Goal: Task Accomplishment & Management: Manage account settings

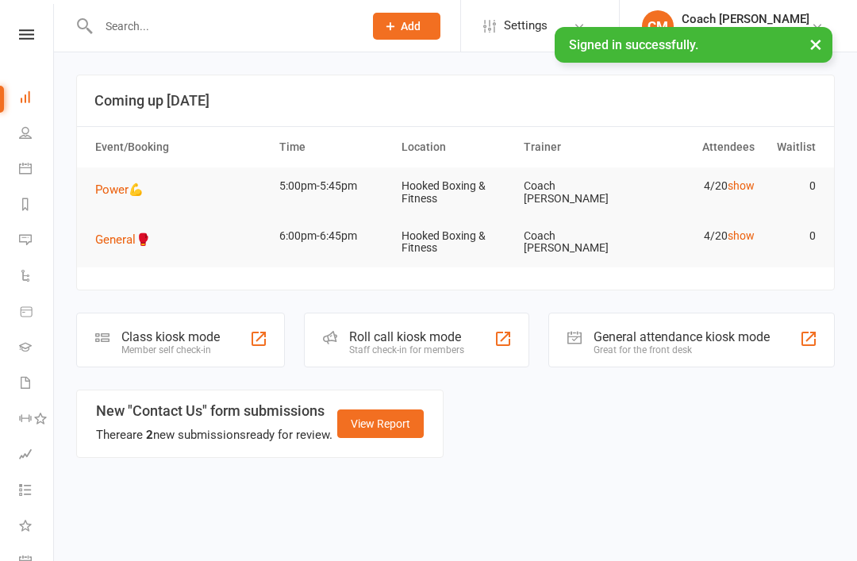
click at [178, 347] on div "Member self check-in" at bounding box center [170, 349] width 98 height 11
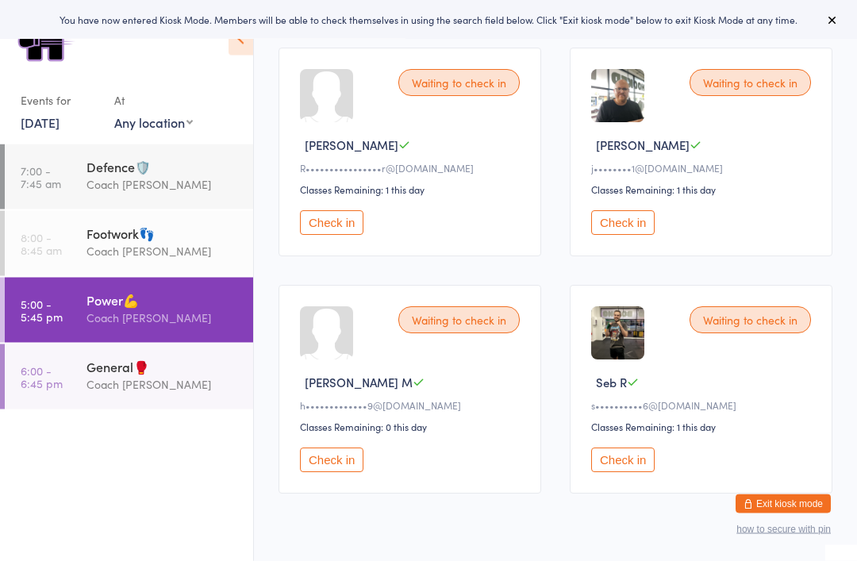
scroll to position [216, 0]
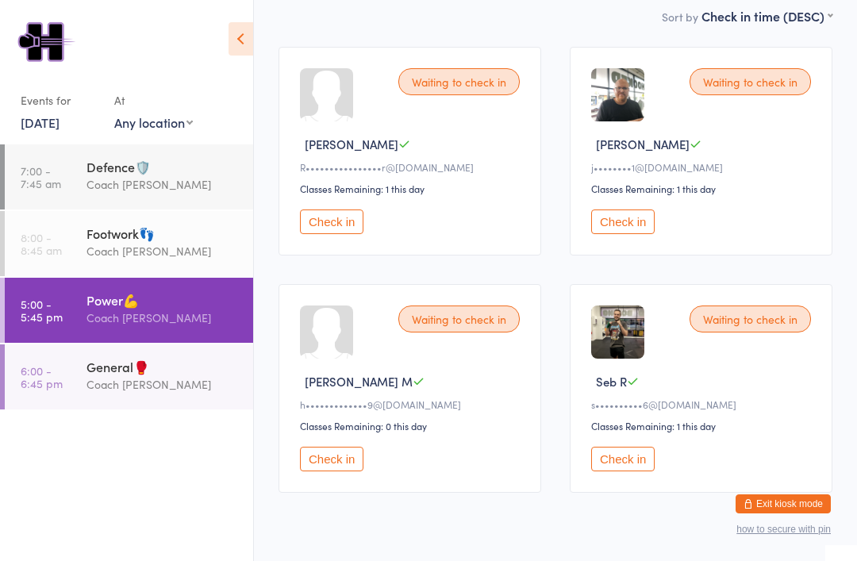
click at [121, 393] on div "Coach [PERSON_NAME]" at bounding box center [162, 384] width 153 height 18
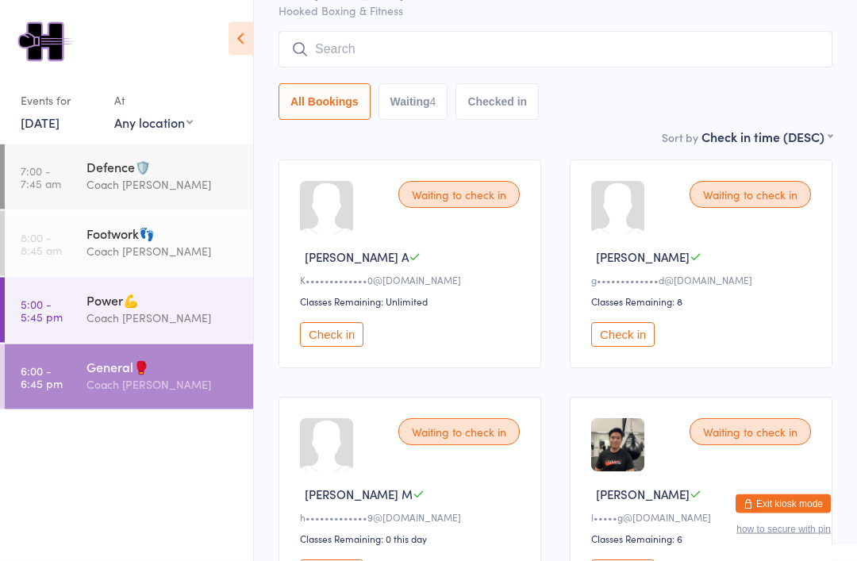
scroll to position [103, 0]
click at [106, 285] on div "Power💪 Coach Mat" at bounding box center [169, 309] width 167 height 63
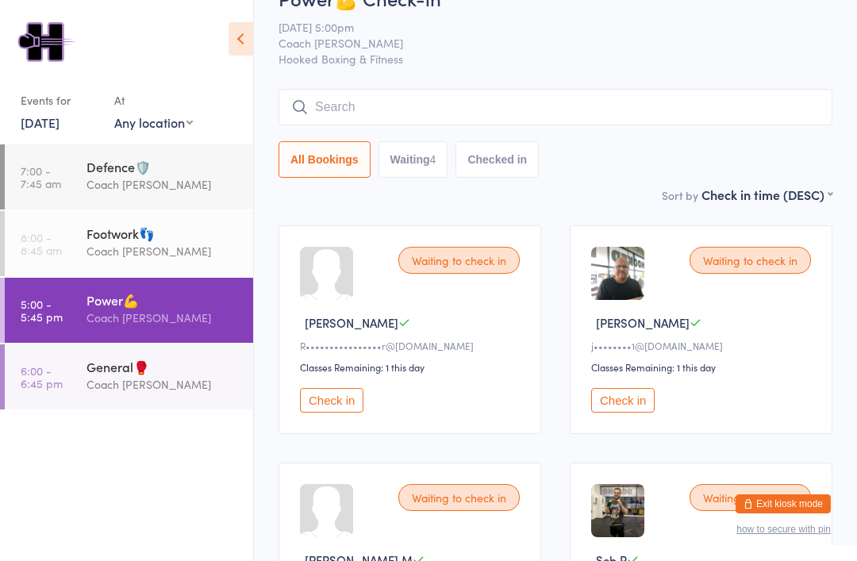
click at [625, 404] on button "Check in" at bounding box center [622, 400] width 63 height 25
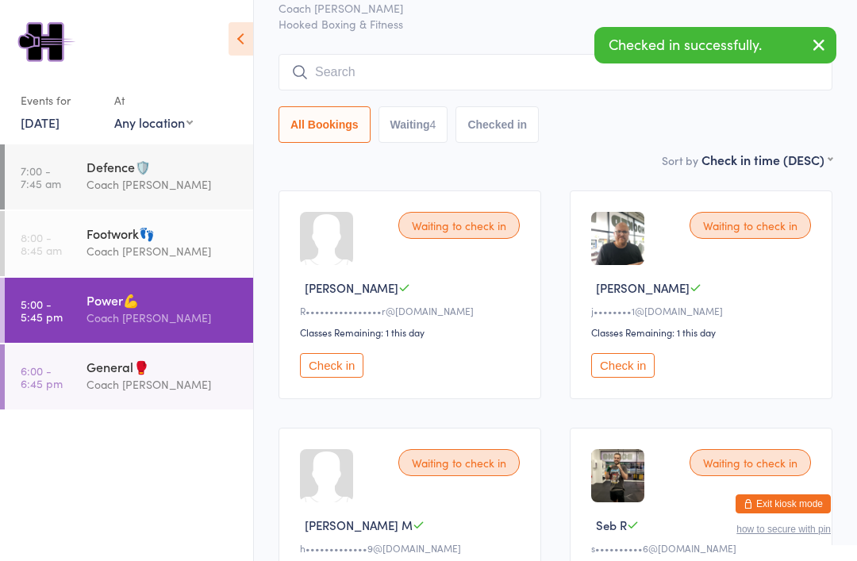
scroll to position [162, 0]
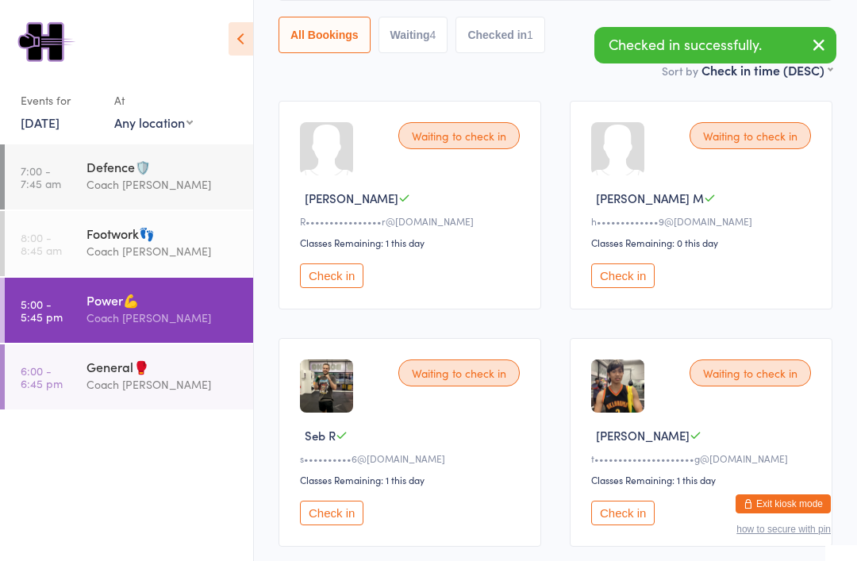
click at [343, 525] on button "Check in" at bounding box center [331, 513] width 63 height 25
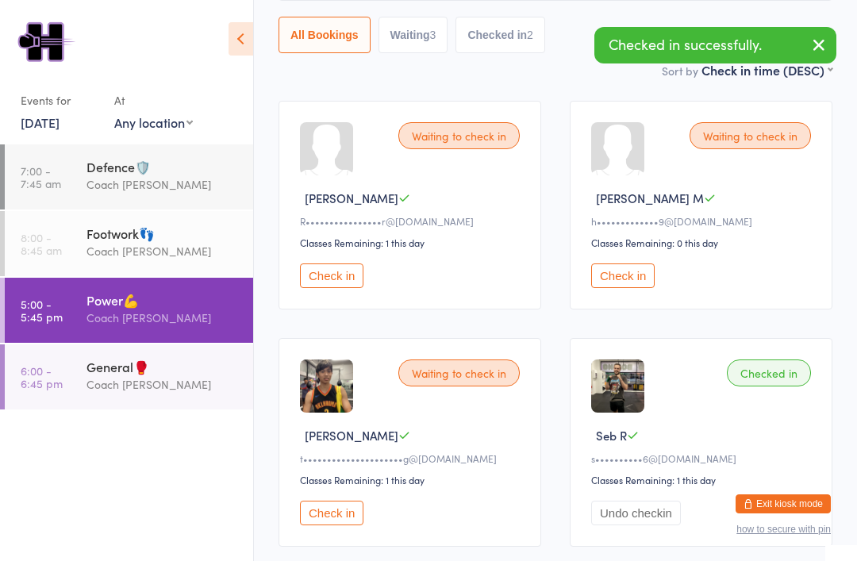
click at [155, 393] on div "Coach [PERSON_NAME]" at bounding box center [162, 384] width 153 height 18
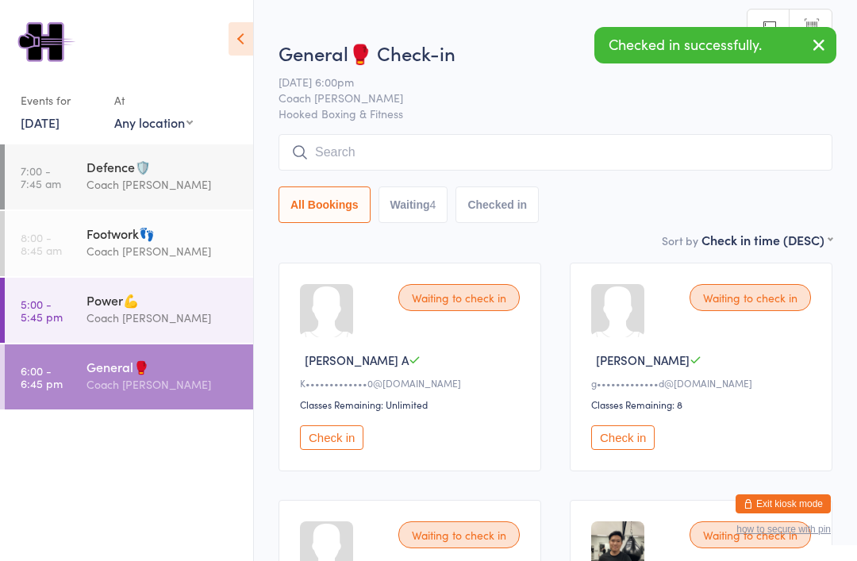
click at [200, 297] on div "Power💪" at bounding box center [162, 299] width 153 height 17
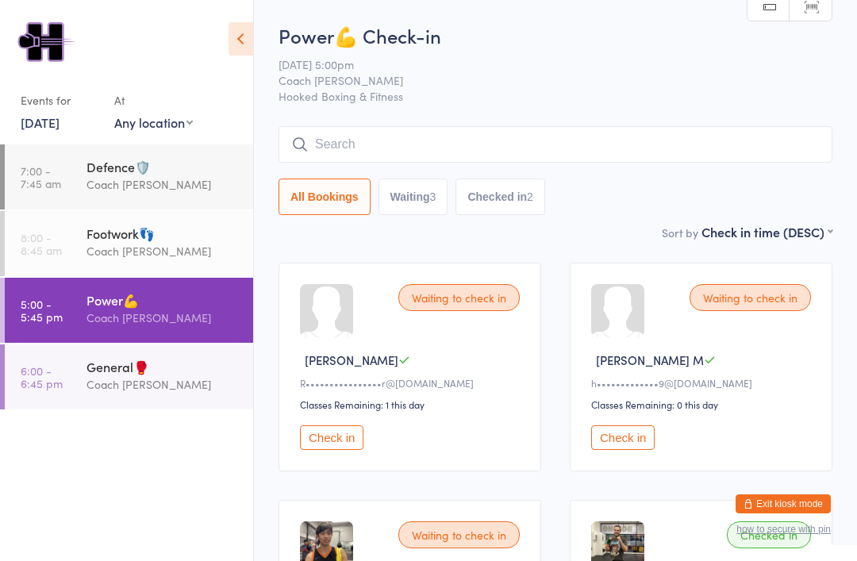
click at [92, 375] on div "General🥊" at bounding box center [162, 366] width 153 height 17
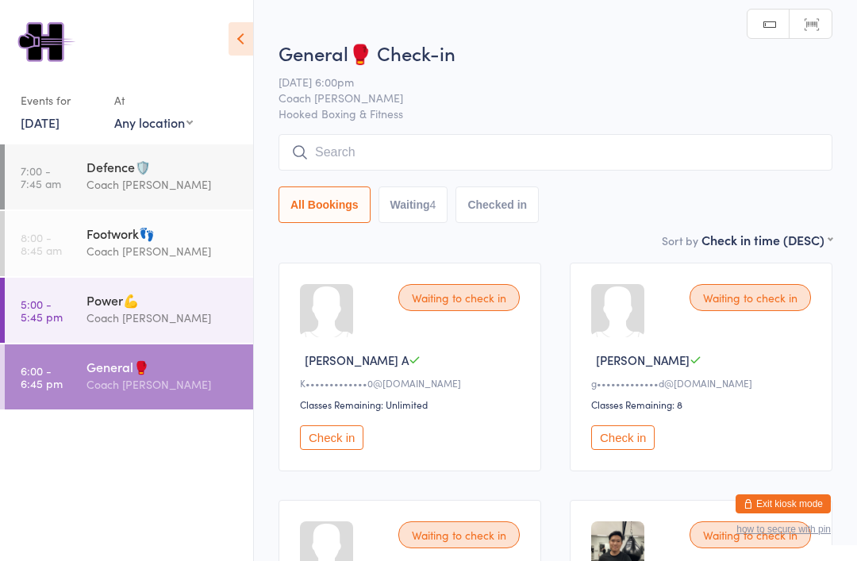
click at [102, 307] on div "Power💪" at bounding box center [162, 299] width 153 height 17
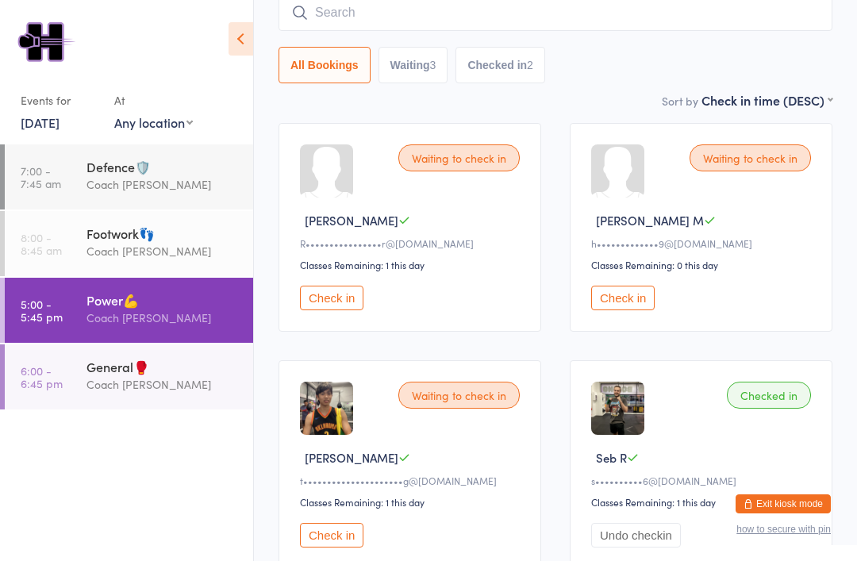
scroll to position [139, 0]
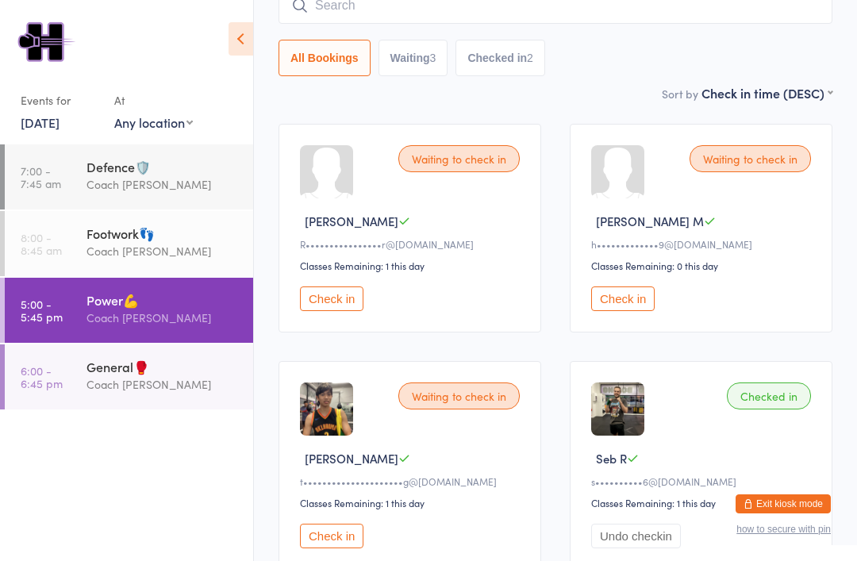
click at [554, 6] on input "search" at bounding box center [555, 5] width 554 height 36
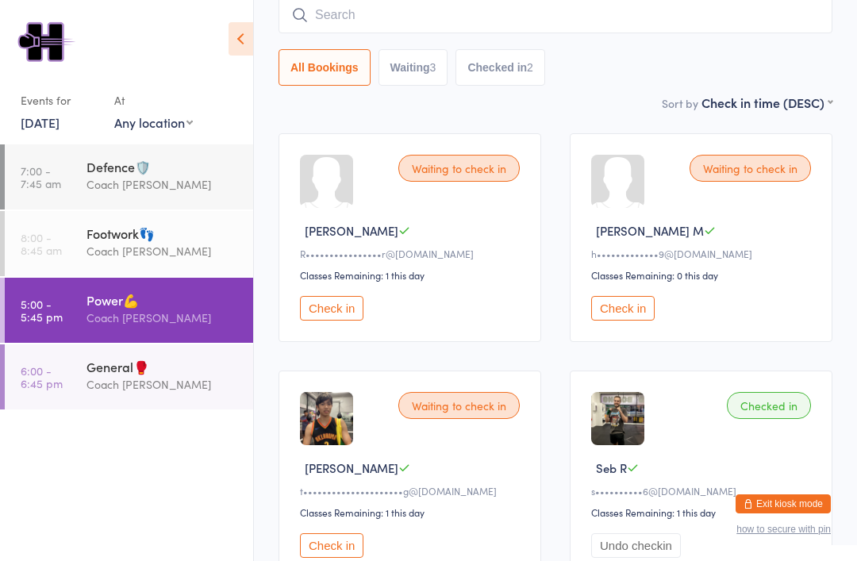
scroll to position [129, 0]
type input "Stephanie"
click at [109, 463] on ul "7:00 - 7:45 am Defence🛡️ Coach Mat 8:00 - 8:45 am Footwork👣 Coach Mat 5:00 - 5:…" at bounding box center [126, 352] width 253 height 416
click at [800, 513] on button "Exit kiosk mode" at bounding box center [782, 503] width 95 height 19
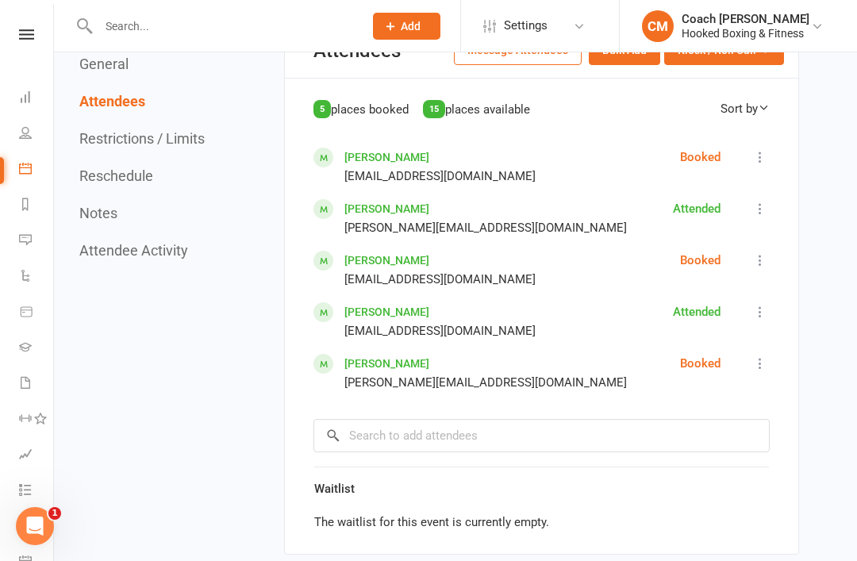
scroll to position [1114, 0]
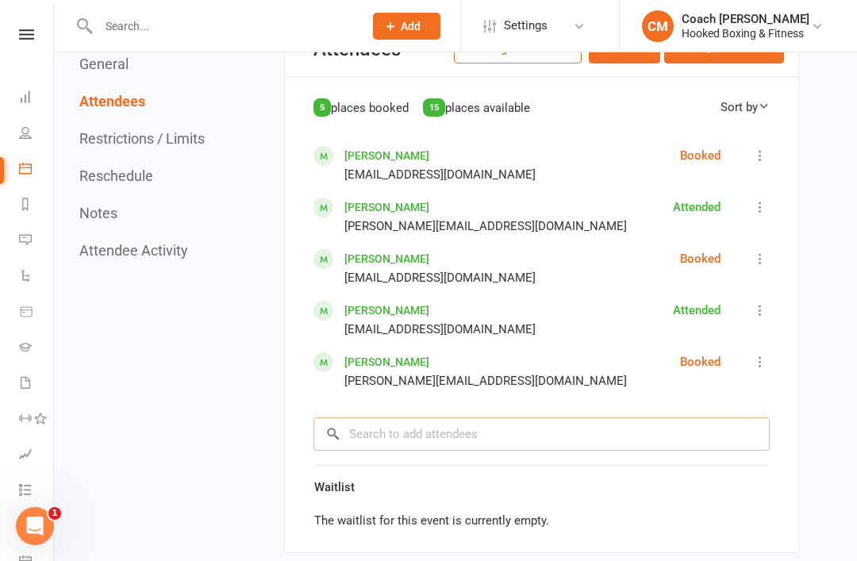
click at [514, 417] on input "search" at bounding box center [541, 433] width 456 height 33
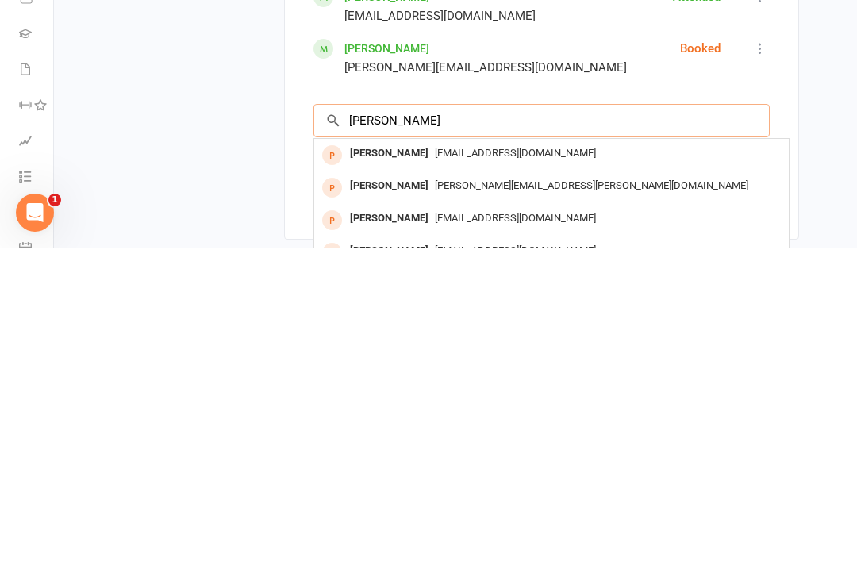
type input "Stephanie"
click at [466, 558] on span "[EMAIL_ADDRESS][DOMAIN_NAME]" at bounding box center [515, 564] width 161 height 12
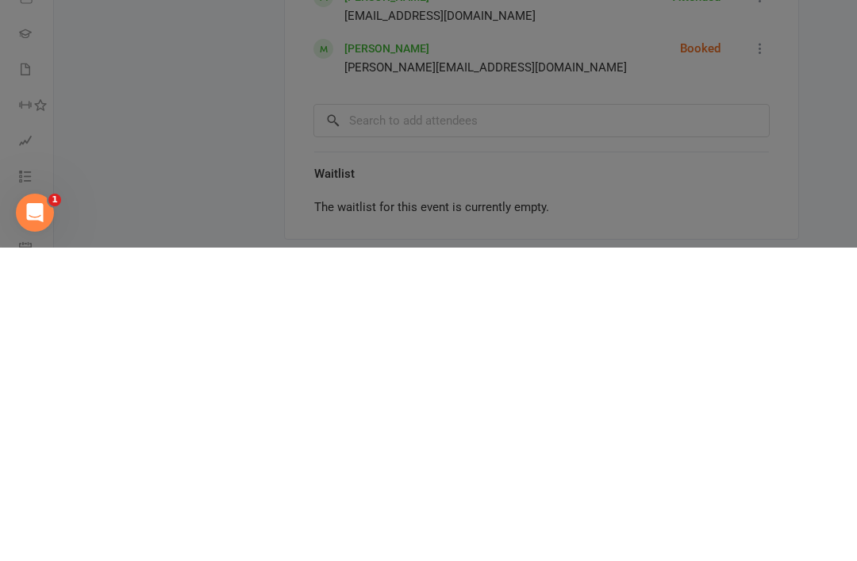
scroll to position [1427, 0]
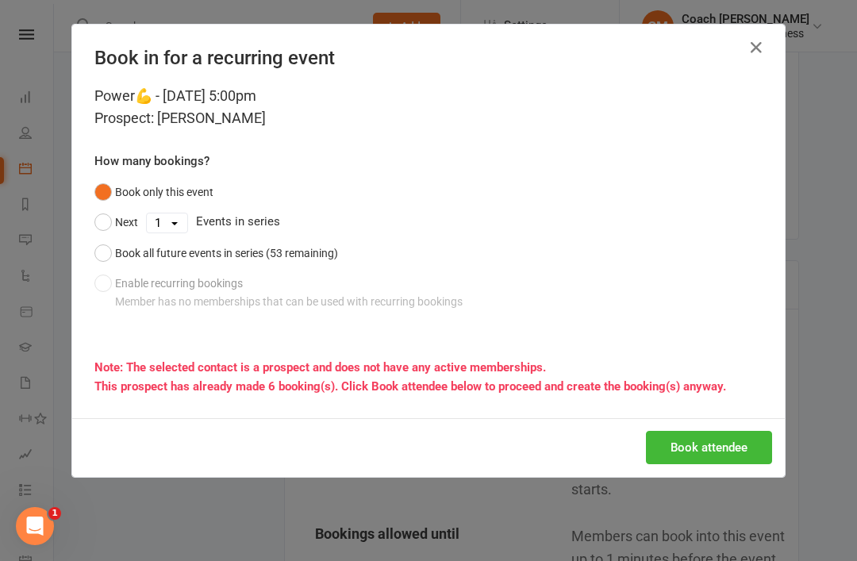
click at [716, 443] on button "Book attendee" at bounding box center [709, 447] width 126 height 33
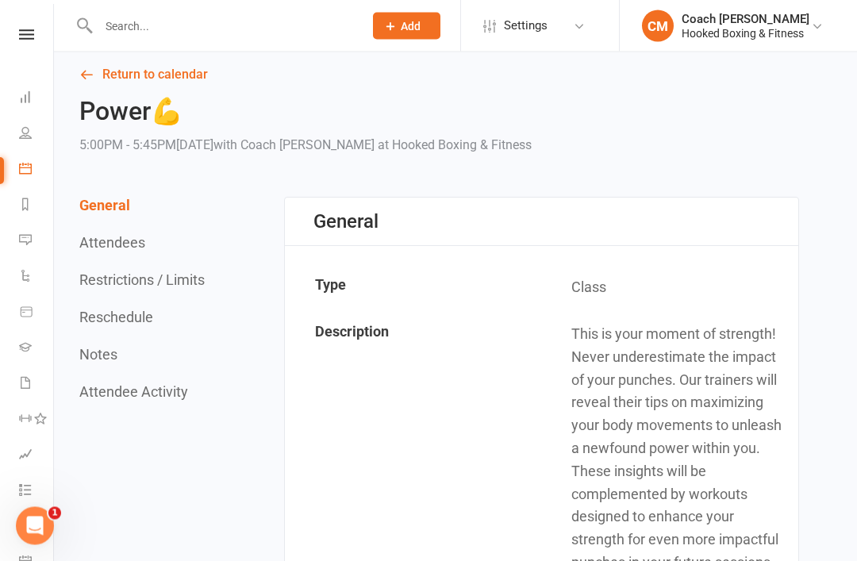
scroll to position [0, 0]
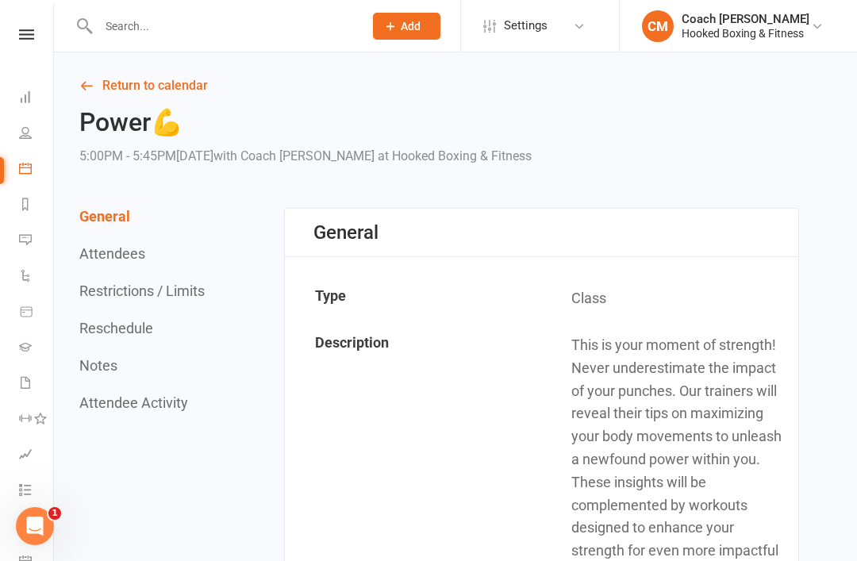
click at [35, 94] on link "Dashboard" at bounding box center [37, 99] width 36 height 36
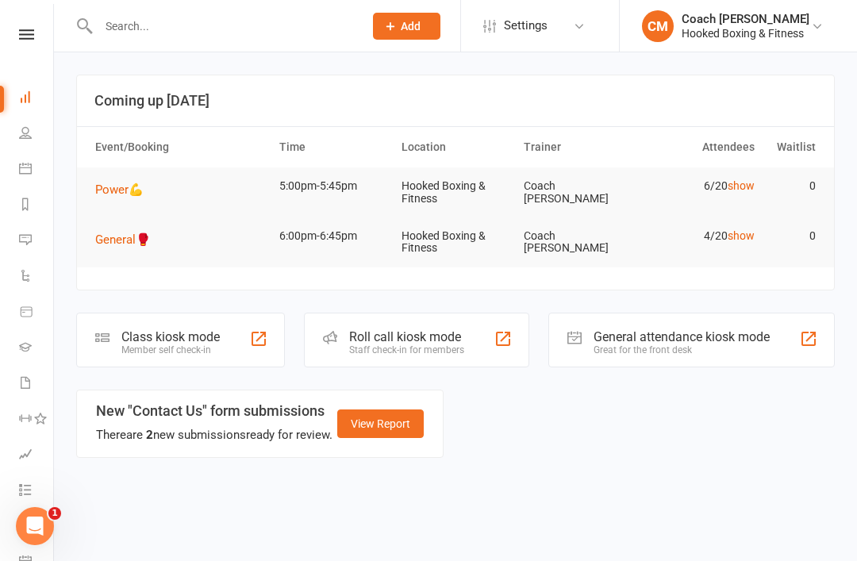
click at [227, 334] on div "Class kiosk mode Member self check-in" at bounding box center [180, 340] width 209 height 55
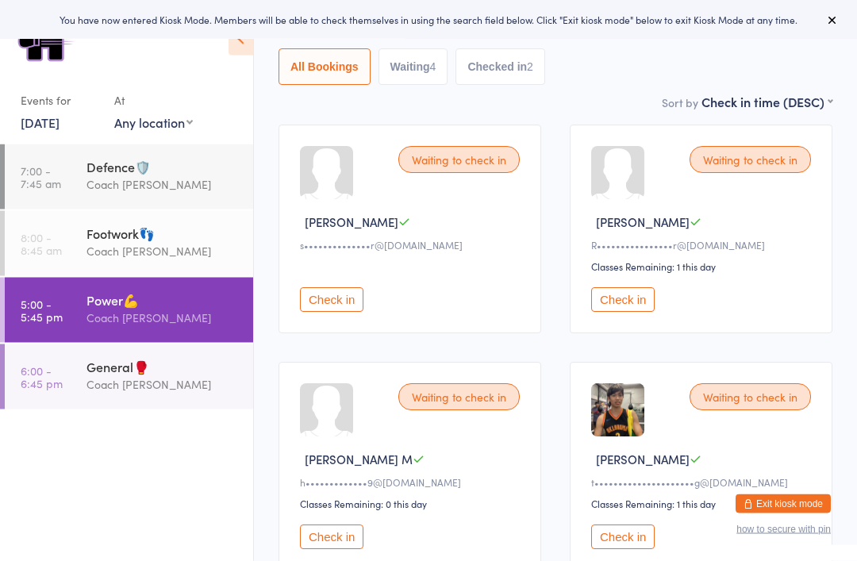
click at [338, 313] on button "Check in" at bounding box center [331, 300] width 63 height 25
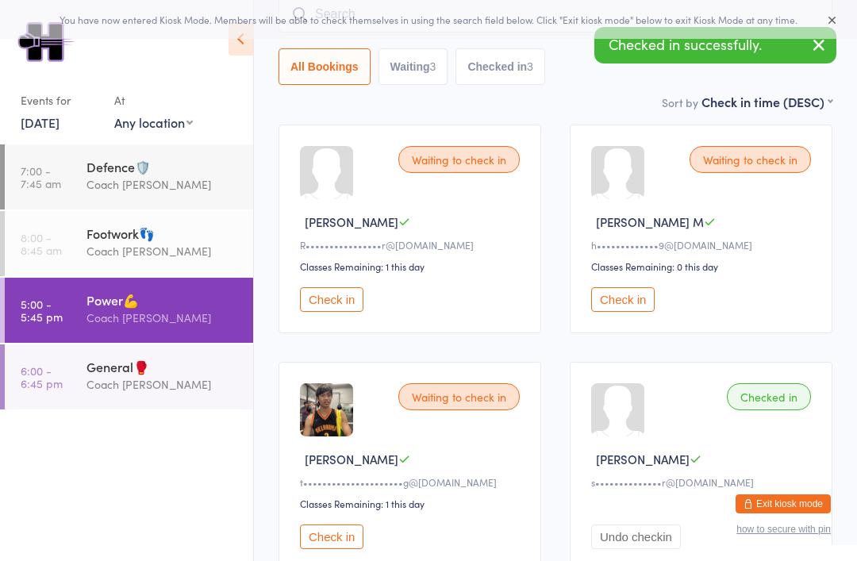
click at [101, 375] on div "General🥊" at bounding box center [162, 366] width 153 height 17
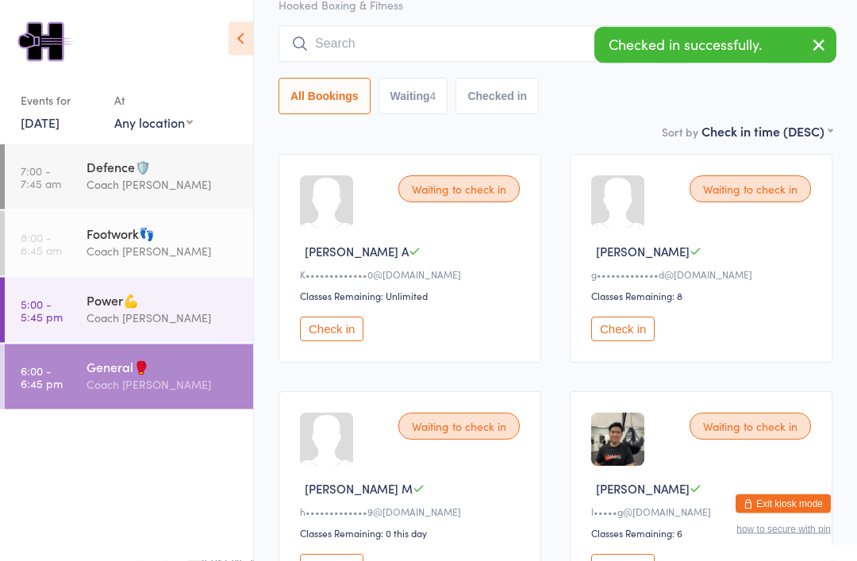
scroll to position [109, 0]
click at [104, 307] on div "Power💪" at bounding box center [162, 299] width 153 height 17
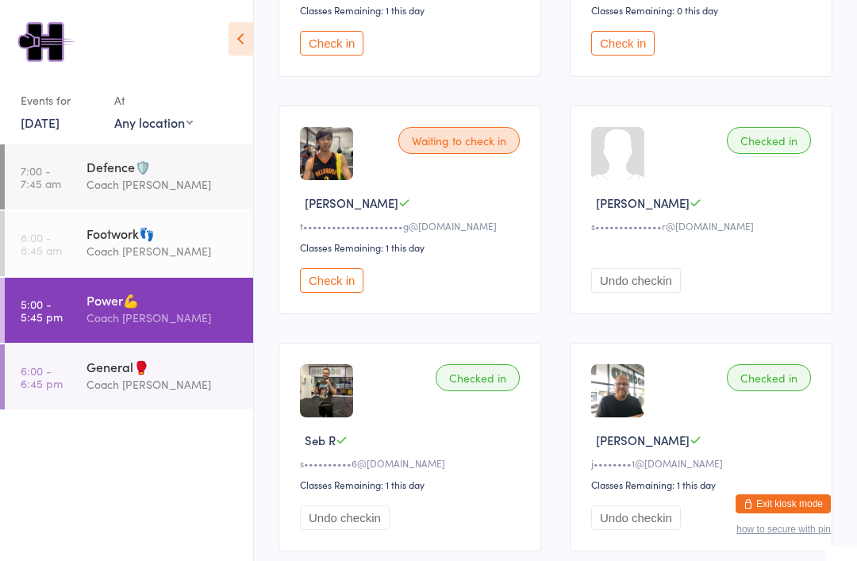
scroll to position [405, 0]
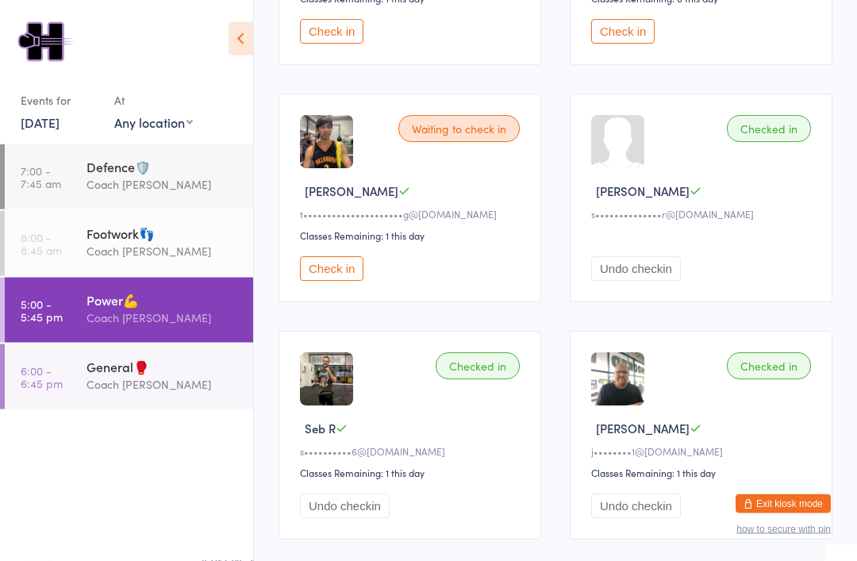
click at [86, 394] on link "6:00 - 6:45 pm General🥊 Coach Mat" at bounding box center [129, 376] width 248 height 65
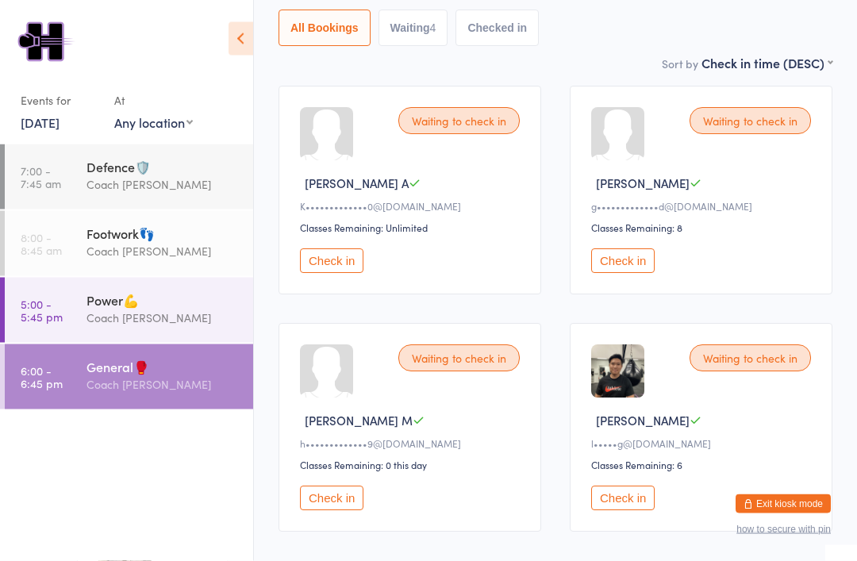
scroll to position [178, 0]
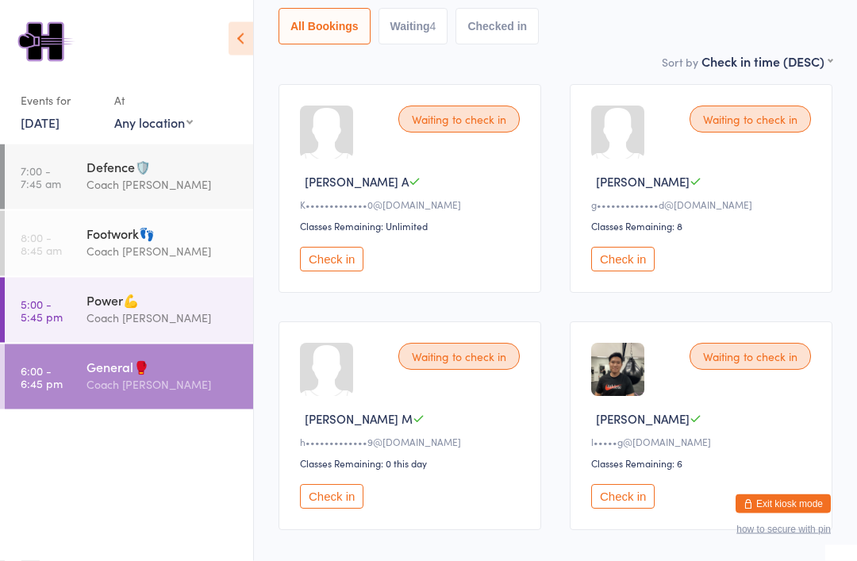
click at [788, 513] on button "Exit kiosk mode" at bounding box center [782, 503] width 95 height 19
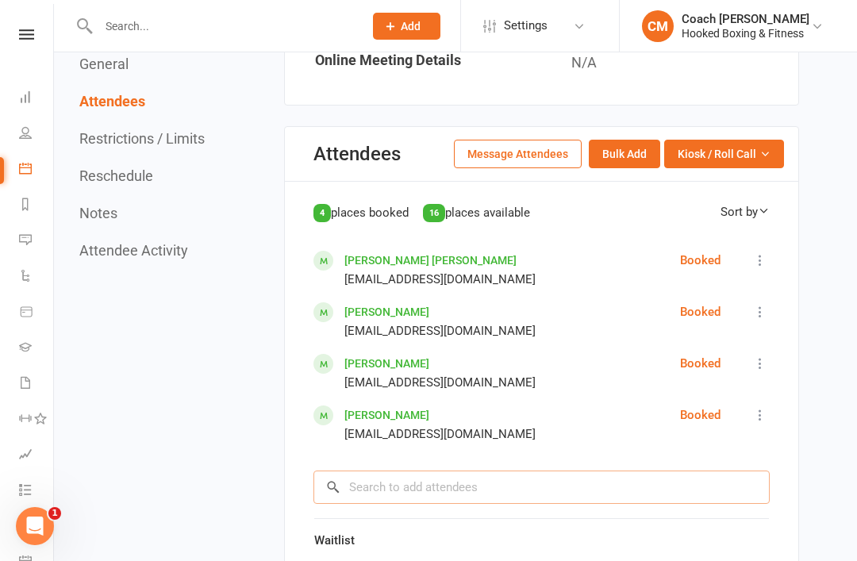
click at [493, 487] on input "search" at bounding box center [541, 486] width 456 height 33
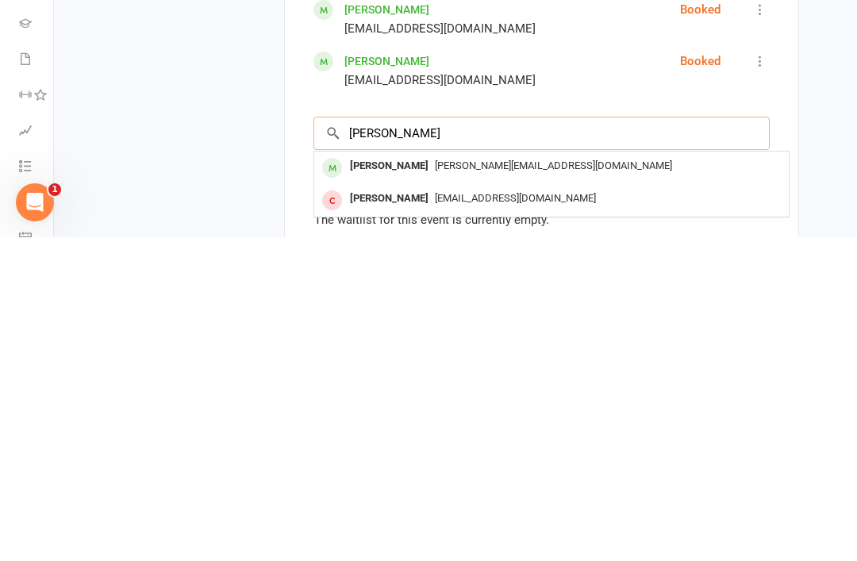
type input "[PERSON_NAME]"
click at [435, 483] on span "[PERSON_NAME][EMAIL_ADDRESS][DOMAIN_NAME]" at bounding box center [553, 489] width 237 height 12
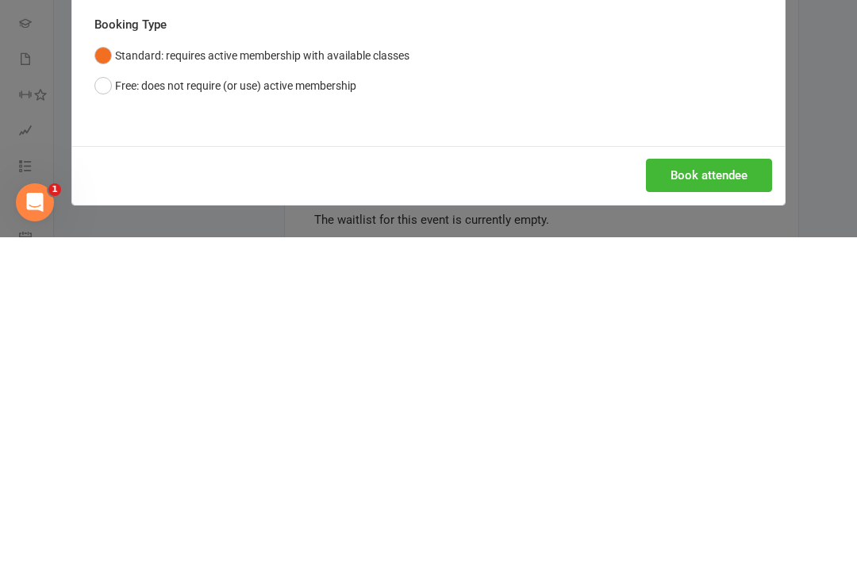
scroll to position [1294, 0]
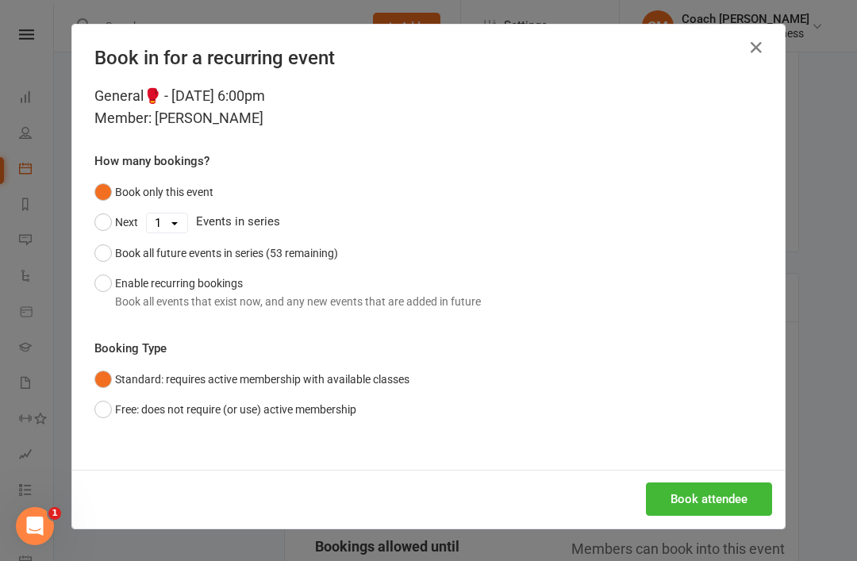
click at [719, 501] on button "Book attendee" at bounding box center [709, 498] width 126 height 33
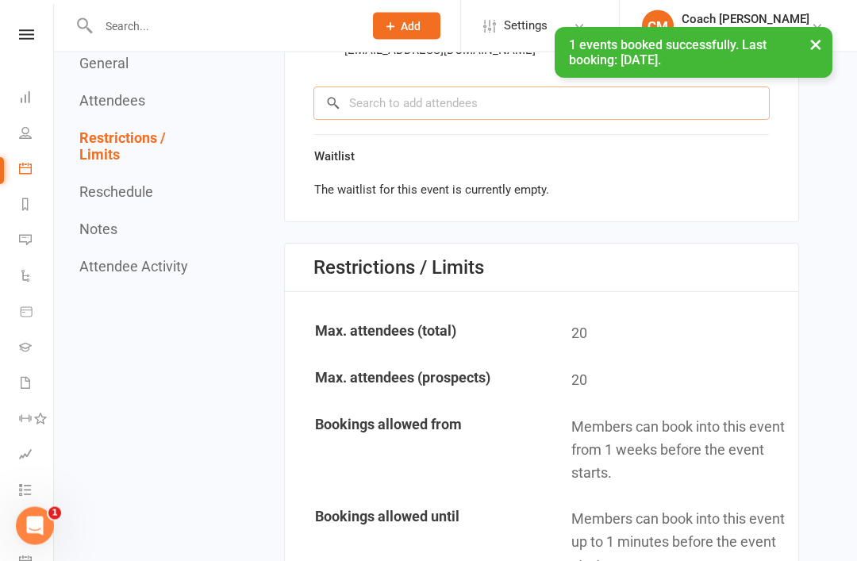
click at [474, 106] on input "search" at bounding box center [541, 103] width 456 height 33
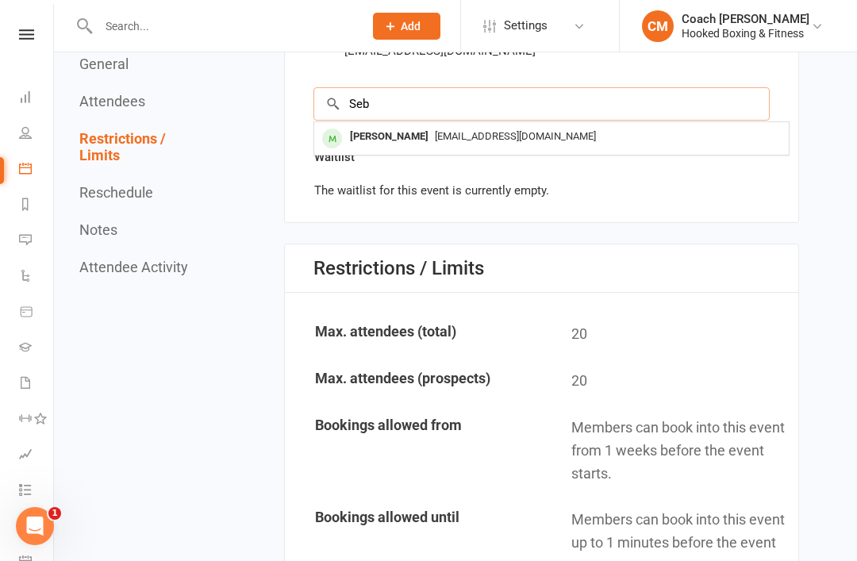
type input "Seb"
click at [435, 142] on span "[EMAIL_ADDRESS][DOMAIN_NAME]" at bounding box center [515, 136] width 161 height 12
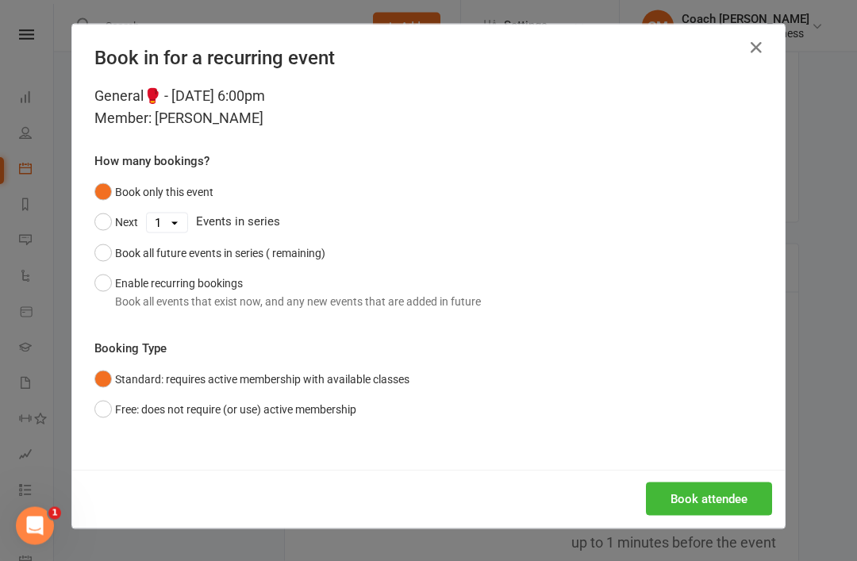
scroll to position [1375, 0]
click at [689, 489] on button "Book attendee" at bounding box center [709, 498] width 126 height 33
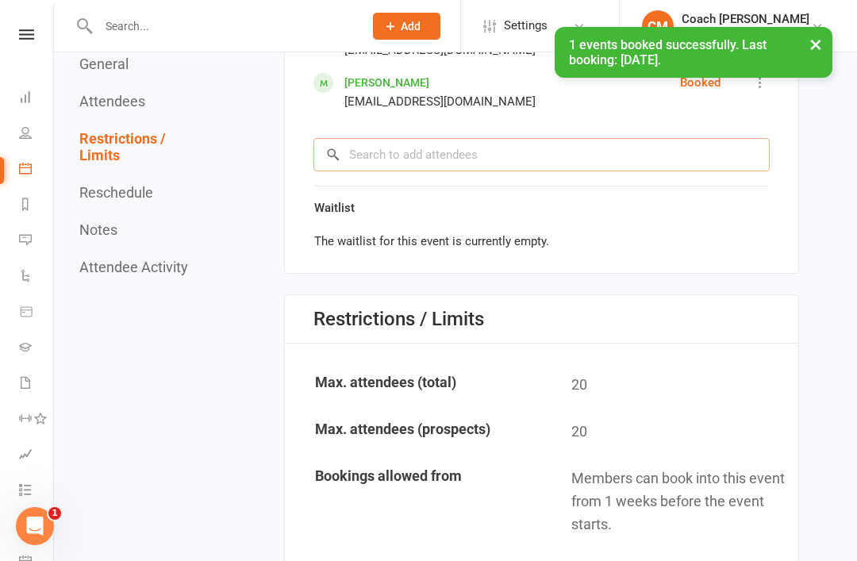
click at [413, 164] on input "search" at bounding box center [541, 154] width 456 height 33
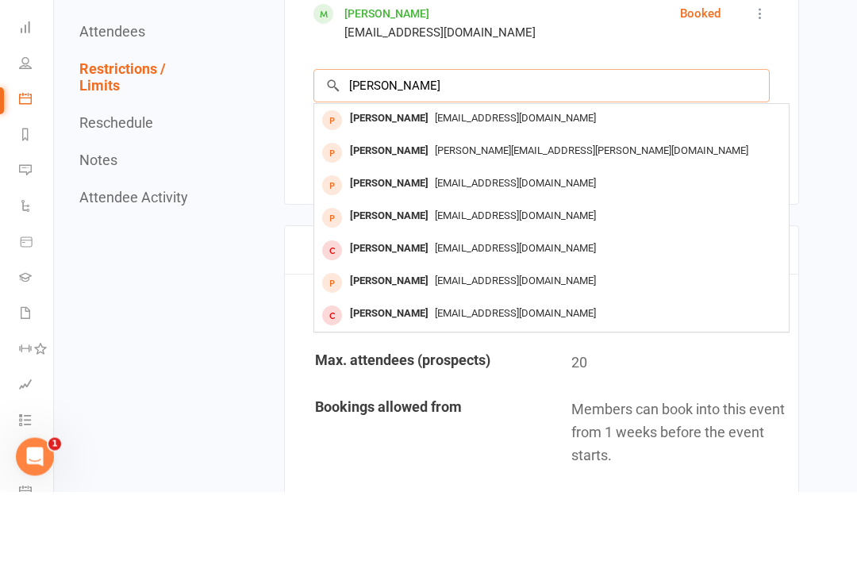
type input "Stephan"
click at [474, 279] on span "[EMAIL_ADDRESS][DOMAIN_NAME]" at bounding box center [515, 285] width 161 height 12
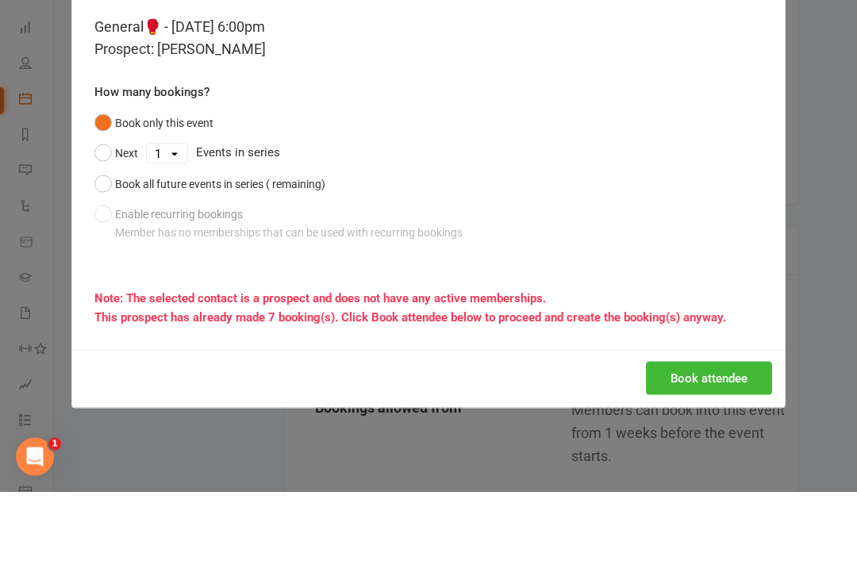
scroll to position [1444, 0]
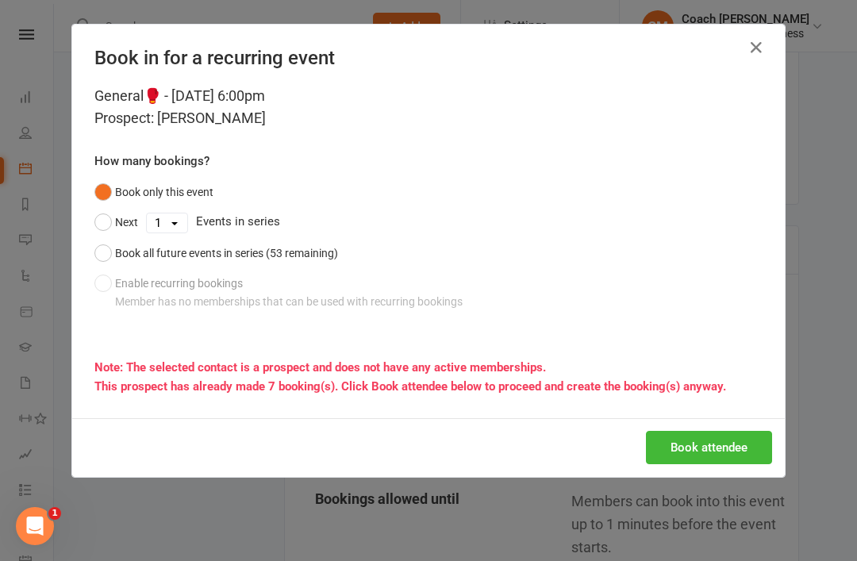
click at [723, 459] on button "Book attendee" at bounding box center [709, 447] width 126 height 33
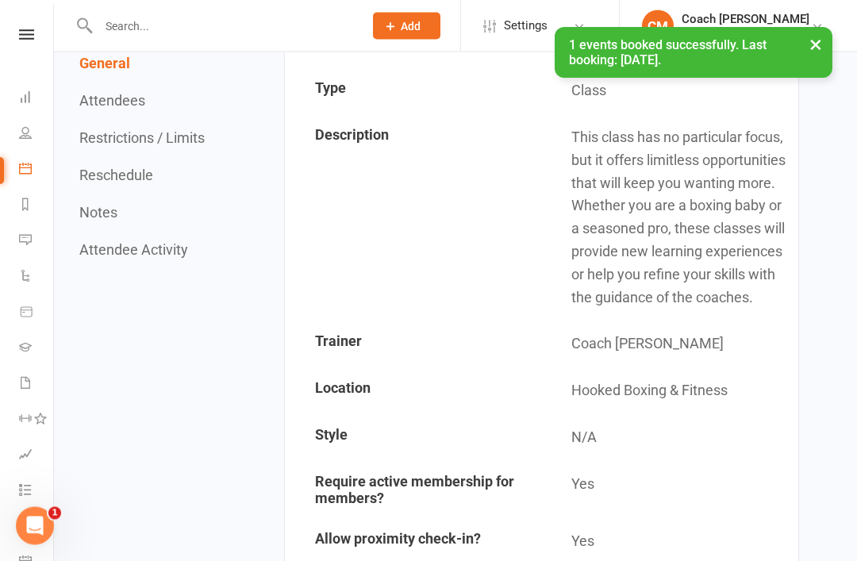
scroll to position [181, 0]
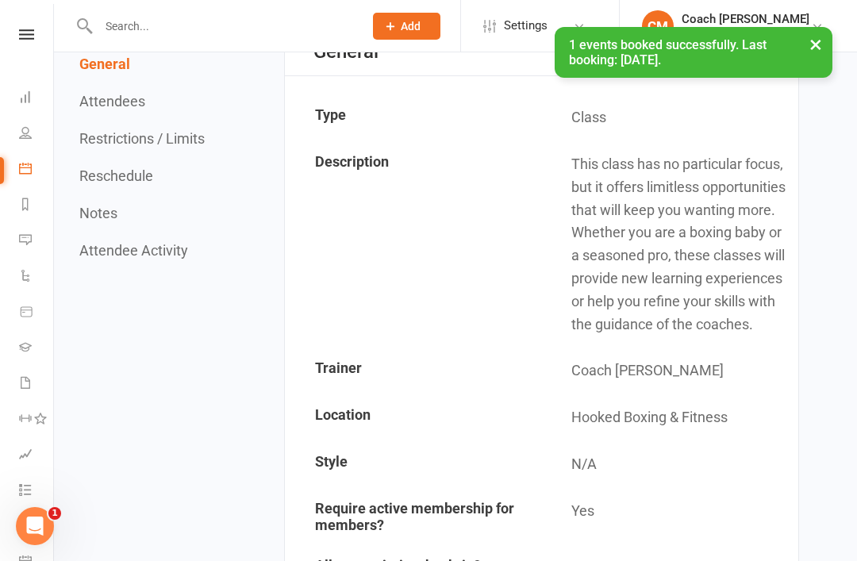
click at [25, 92] on icon at bounding box center [25, 96] width 13 height 13
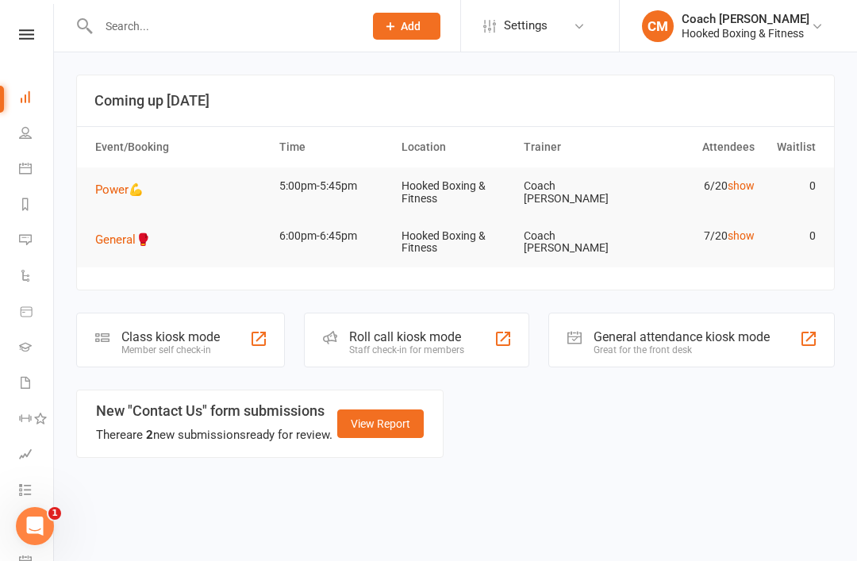
click at [131, 329] on div "Class kiosk mode" at bounding box center [170, 336] width 98 height 15
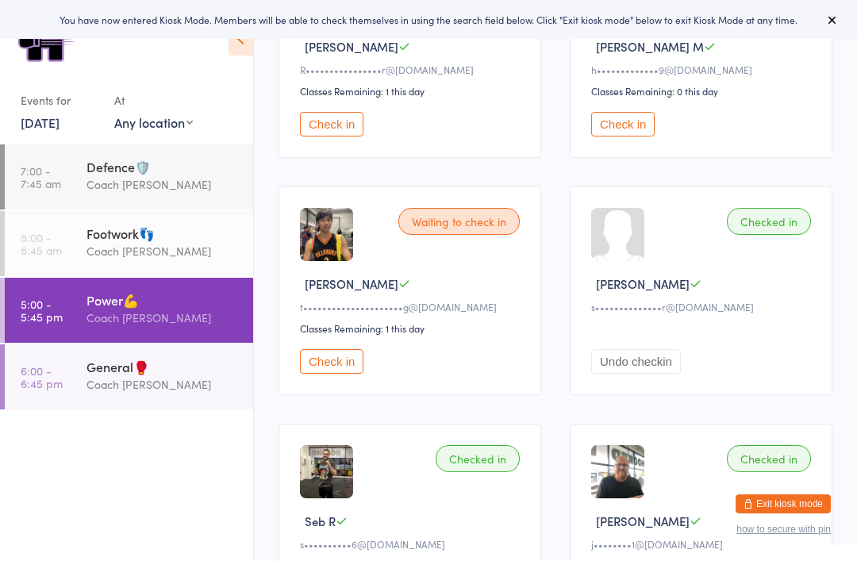
scroll to position [308, 0]
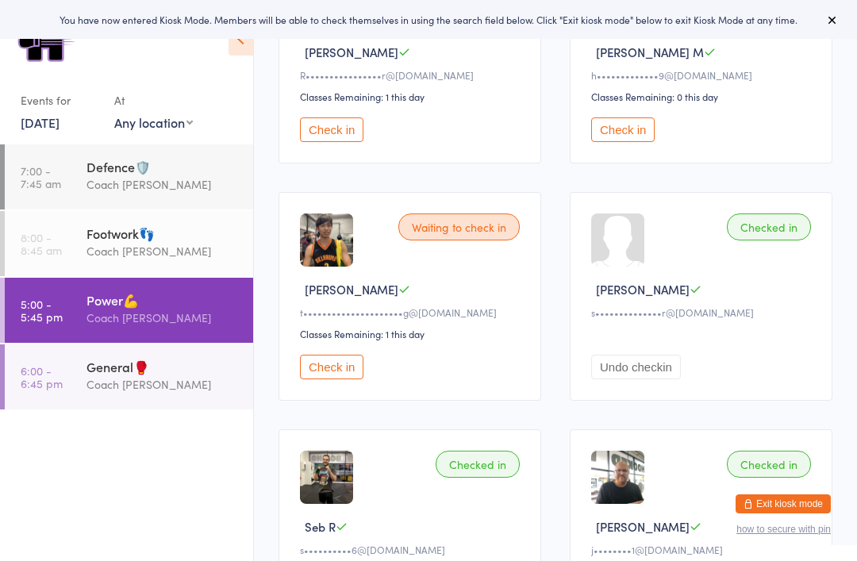
click at [114, 375] on div "General🥊" at bounding box center [162, 366] width 153 height 17
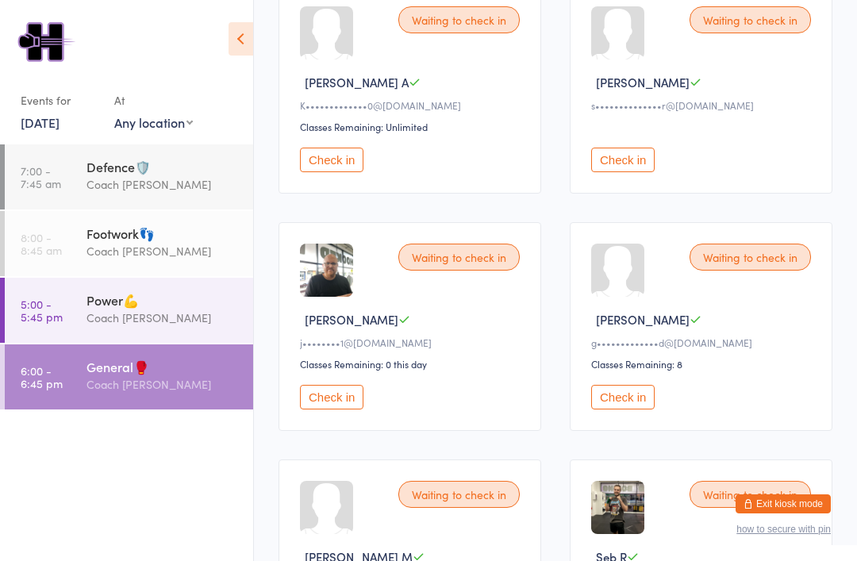
scroll to position [276, 0]
click at [201, 319] on div "Coach [PERSON_NAME]" at bounding box center [162, 318] width 153 height 18
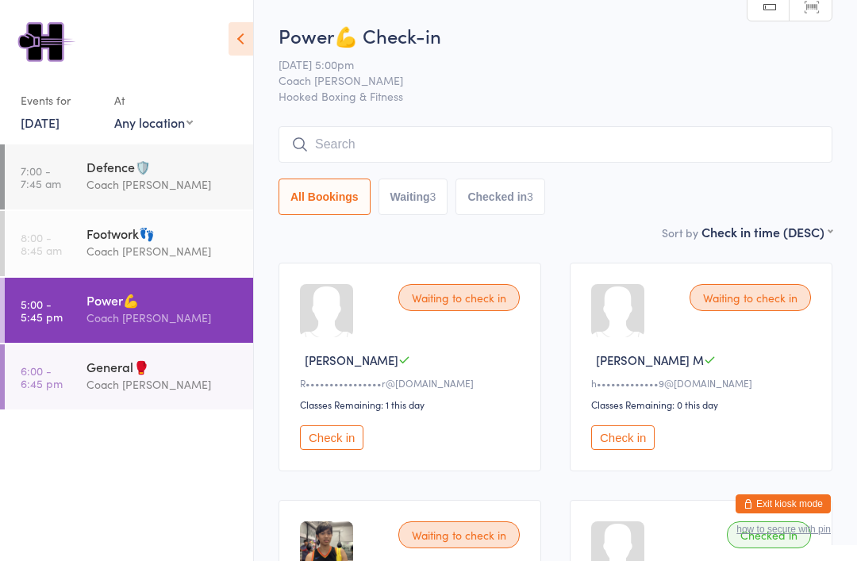
click at [182, 256] on div "Coach [PERSON_NAME]" at bounding box center [162, 251] width 153 height 18
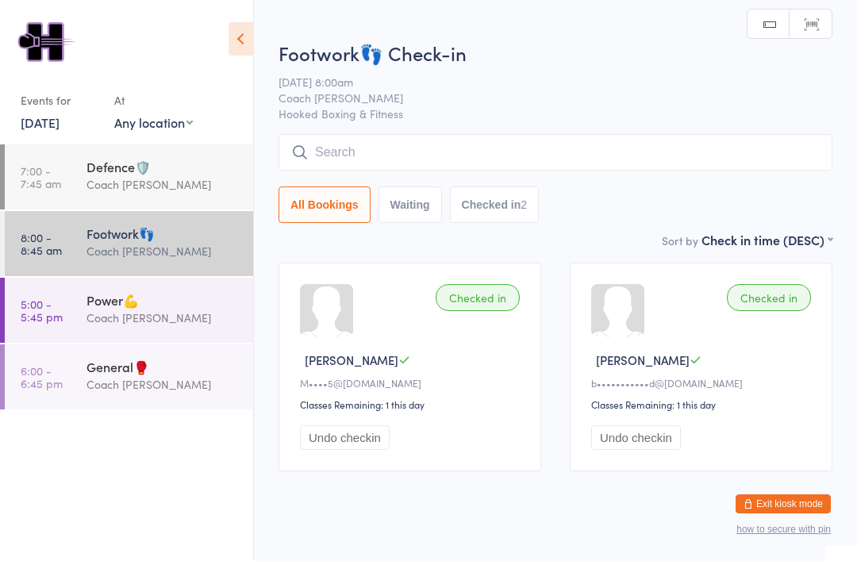
click at [161, 156] on div "Defence🛡️ Coach Mat" at bounding box center [169, 175] width 167 height 63
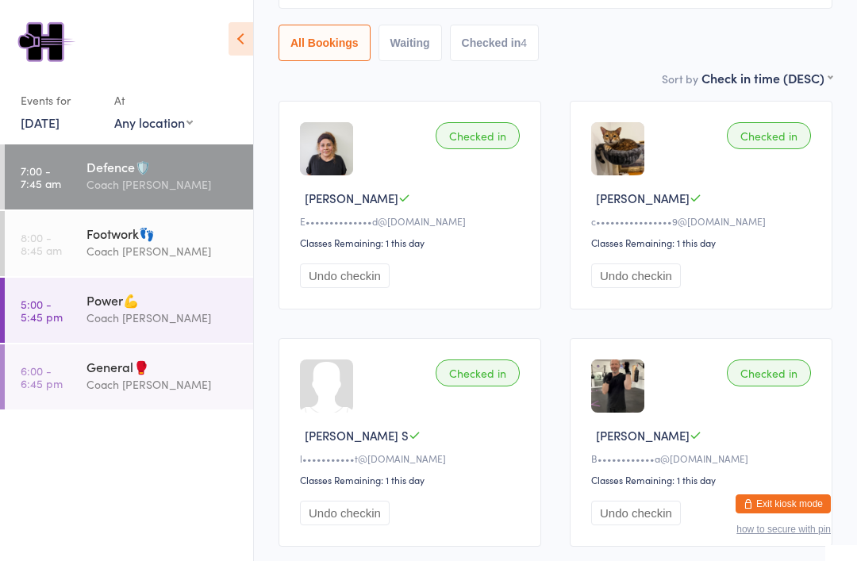
scroll to position [232, 0]
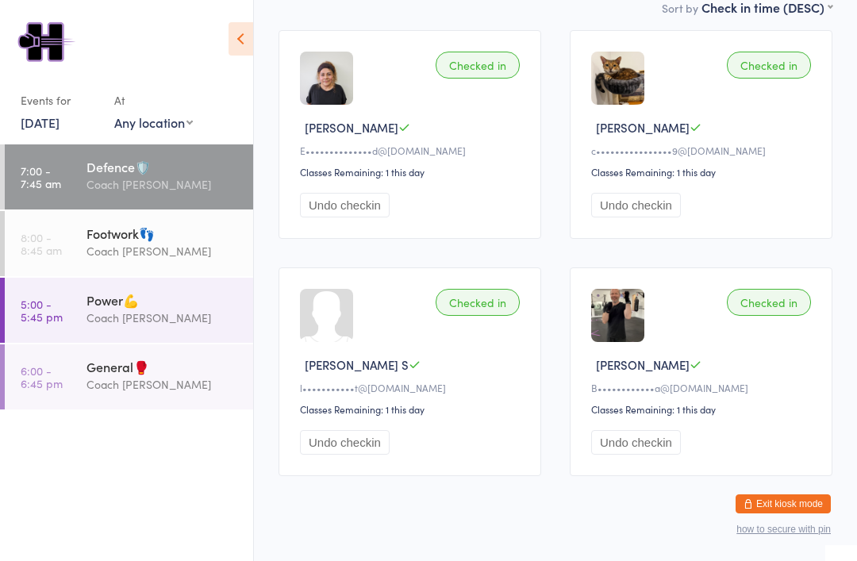
click at [163, 320] on div "Coach [PERSON_NAME]" at bounding box center [162, 318] width 153 height 18
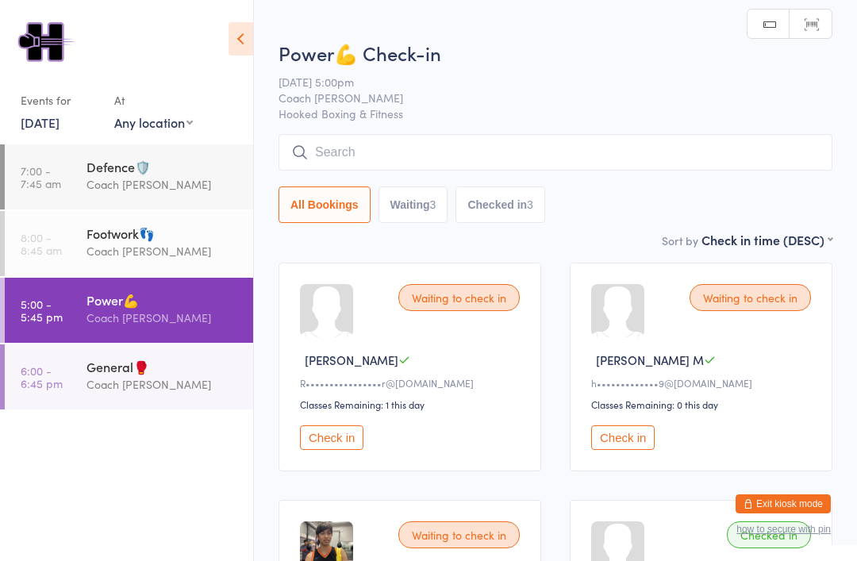
click at [140, 375] on div "General🥊" at bounding box center [162, 366] width 153 height 17
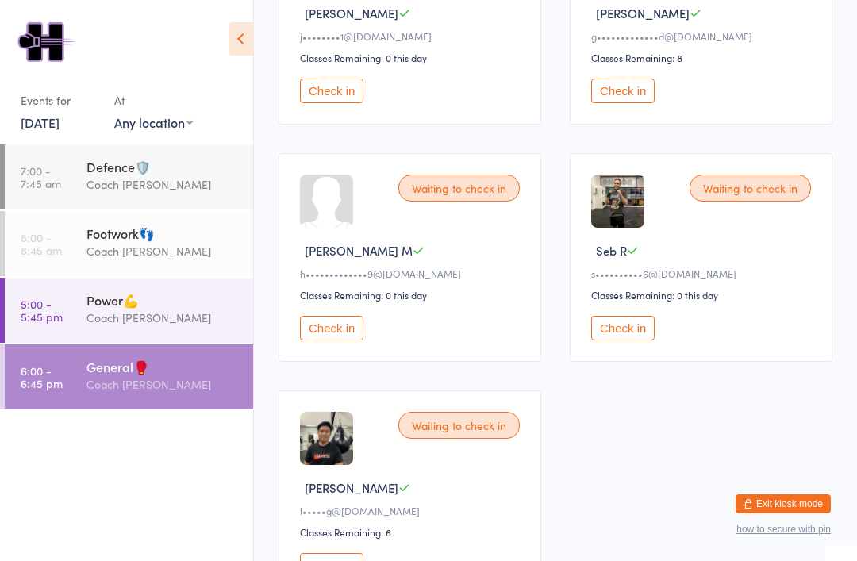
scroll to position [537, 0]
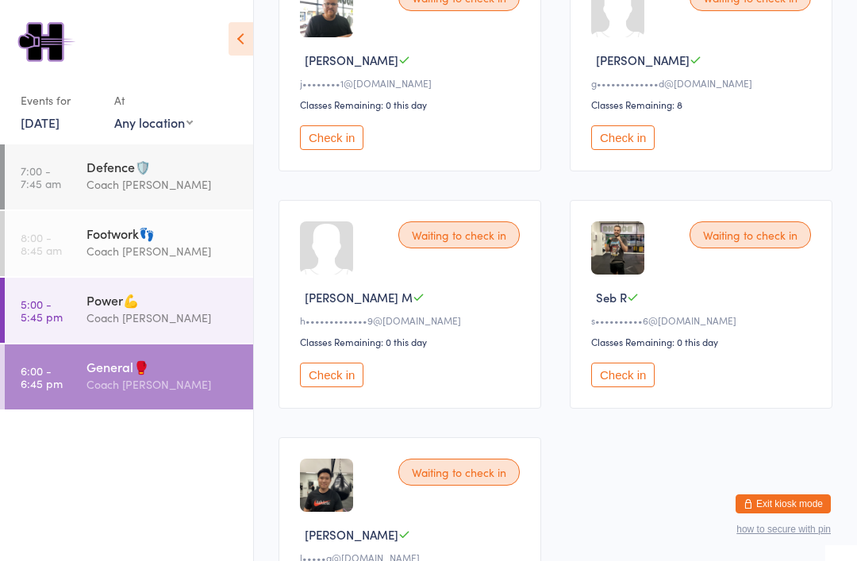
click at [171, 309] on div "Power💪" at bounding box center [162, 299] width 153 height 17
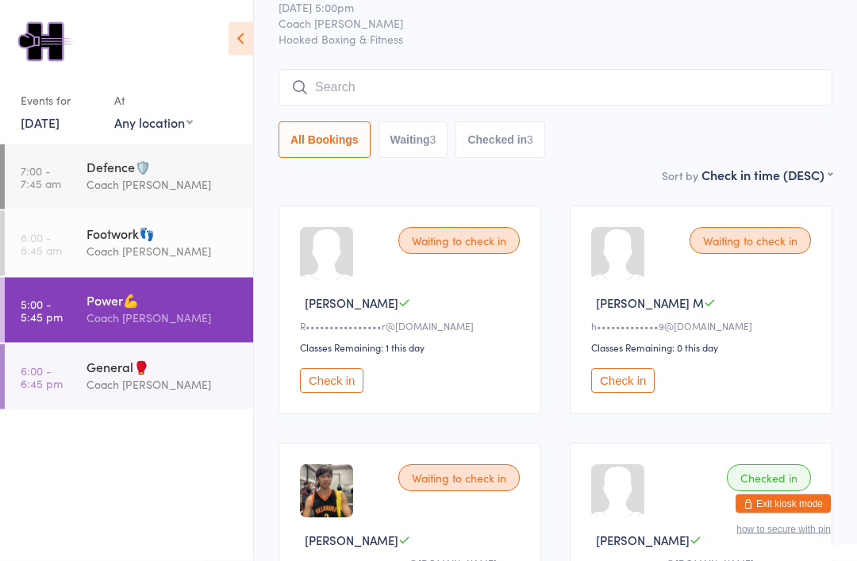
scroll to position [57, 0]
click at [636, 384] on button "Check in" at bounding box center [622, 380] width 63 height 25
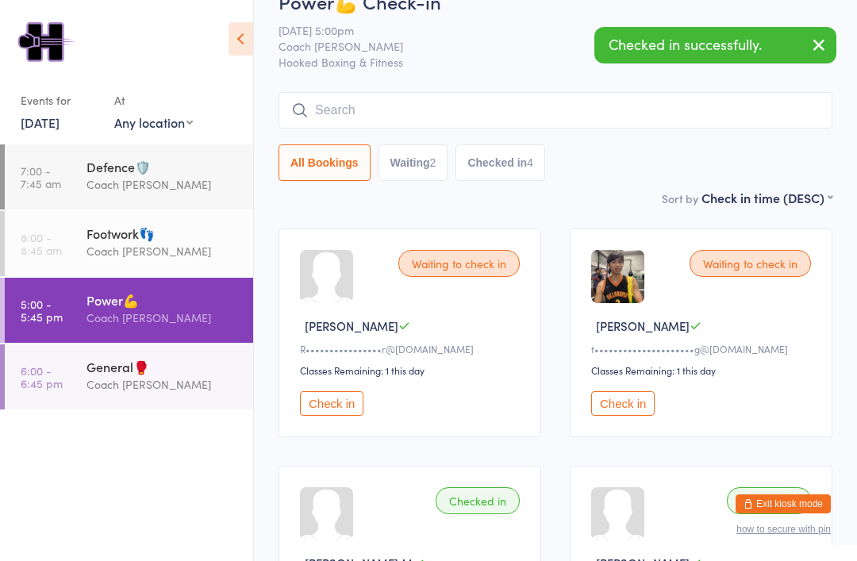
scroll to position [33, 0]
click at [90, 375] on div "General🥊" at bounding box center [162, 366] width 153 height 17
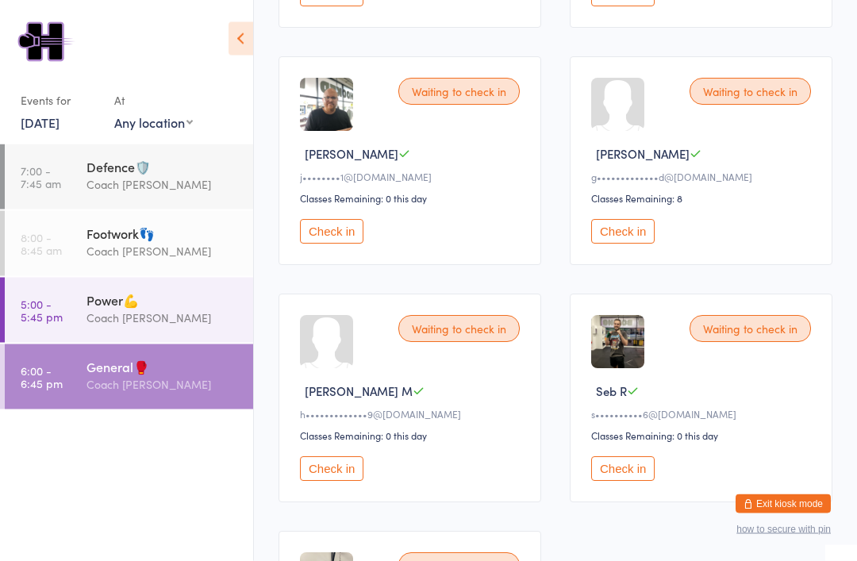
scroll to position [443, 0]
click at [342, 481] on button "Check in" at bounding box center [331, 468] width 63 height 25
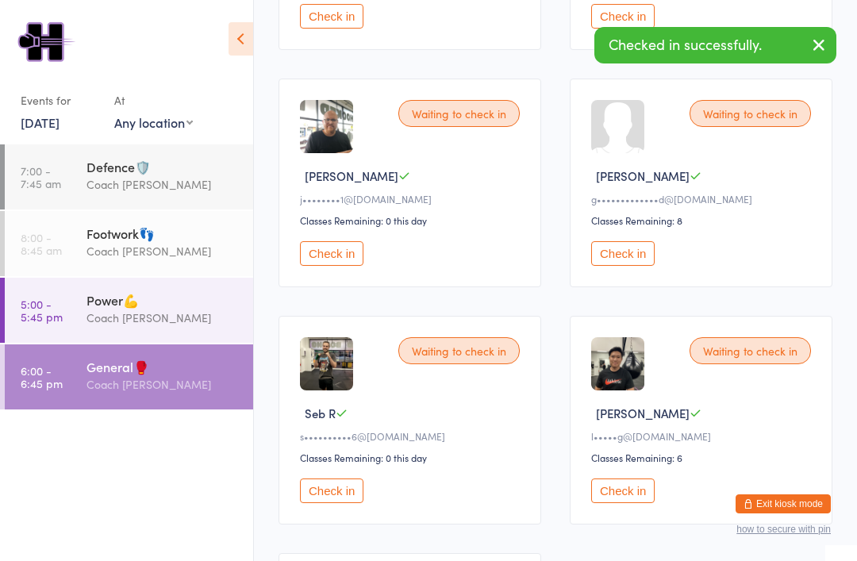
scroll to position [315, 0]
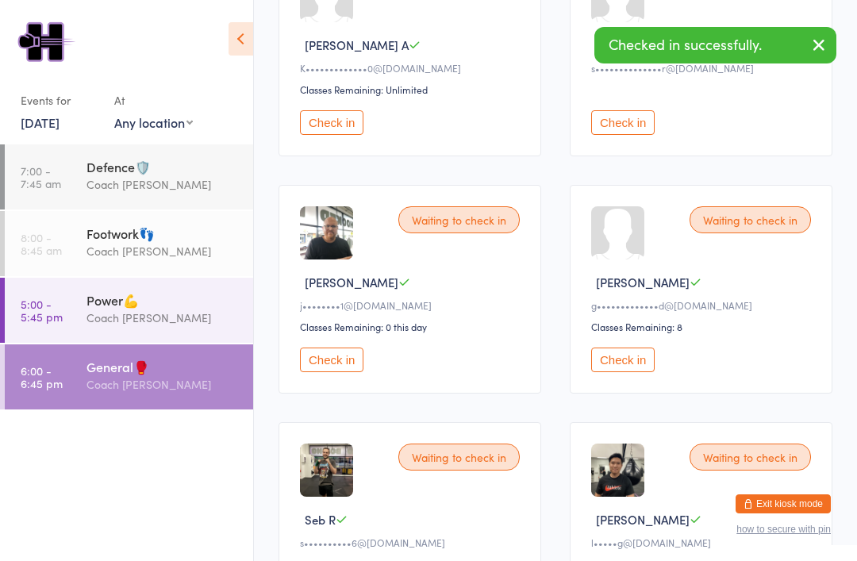
click at [98, 309] on div "Power💪" at bounding box center [162, 299] width 153 height 17
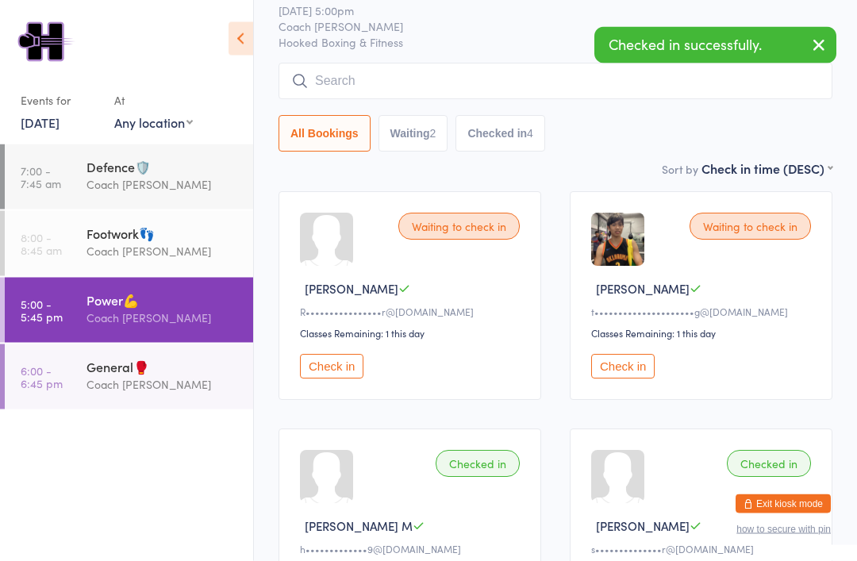
scroll to position [6, 0]
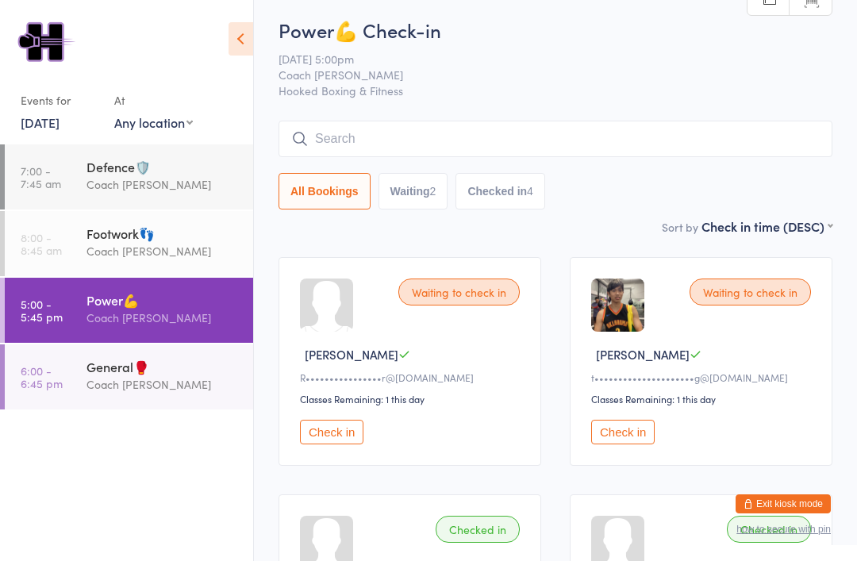
click at [551, 134] on input "search" at bounding box center [555, 139] width 554 height 36
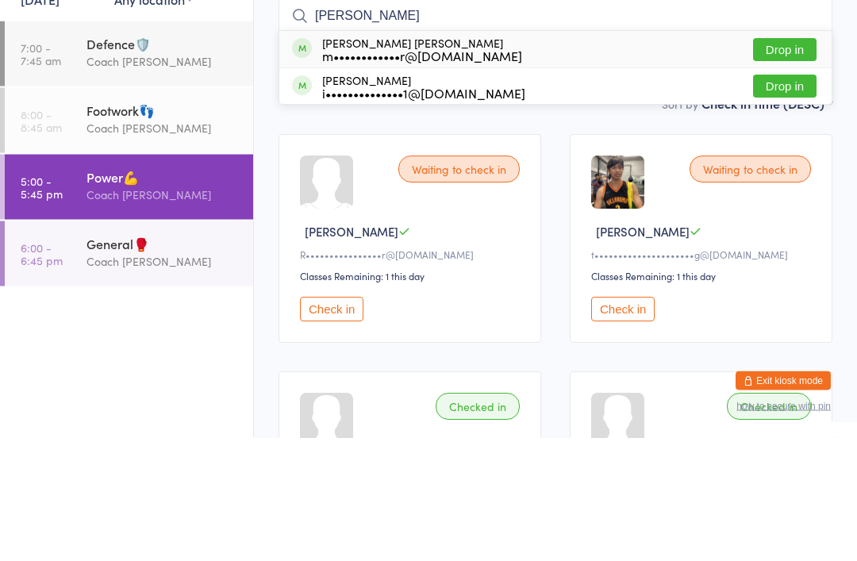
type input "Marcel"
click at [444, 160] on div "Marcel De Andrade Rittner m••••••••••••r@gmail.com" at bounding box center [422, 172] width 200 height 25
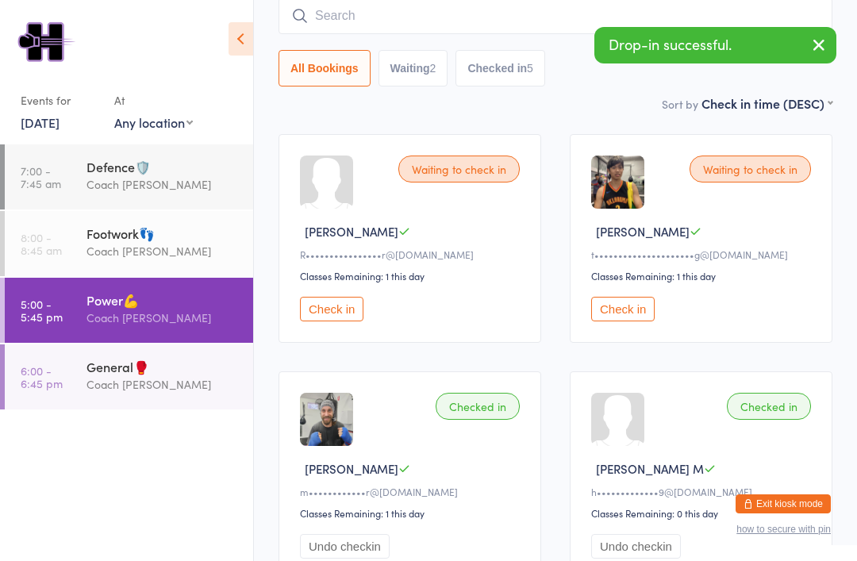
click at [95, 375] on div "General🥊" at bounding box center [162, 366] width 153 height 17
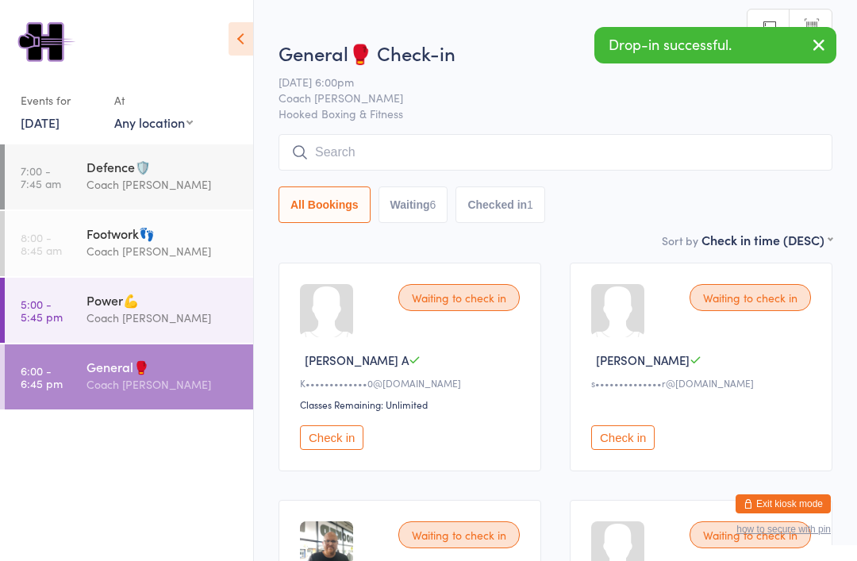
click at [451, 147] on input "search" at bounding box center [555, 152] width 554 height 36
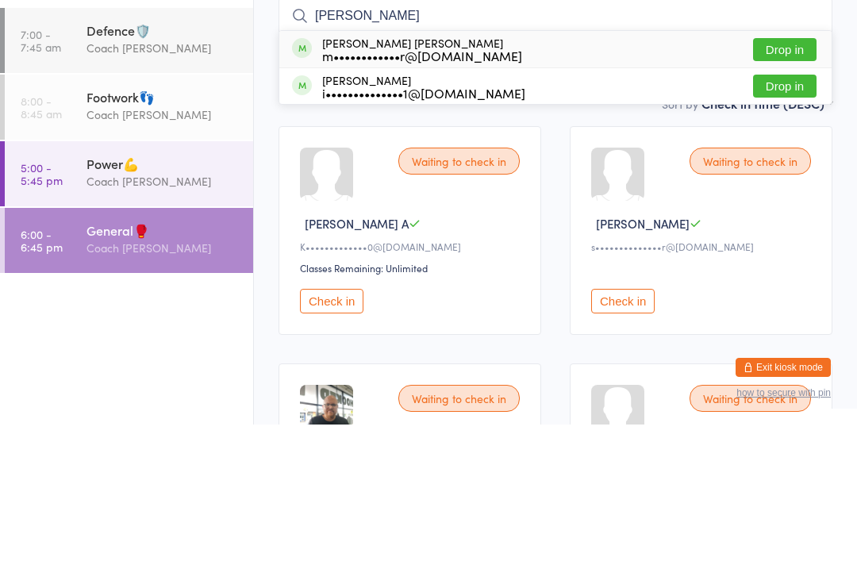
type input "Marcel"
click at [393, 173] on div "Marcel De Andrade Rittner m••••••••••••r@gmail.com" at bounding box center [422, 185] width 200 height 25
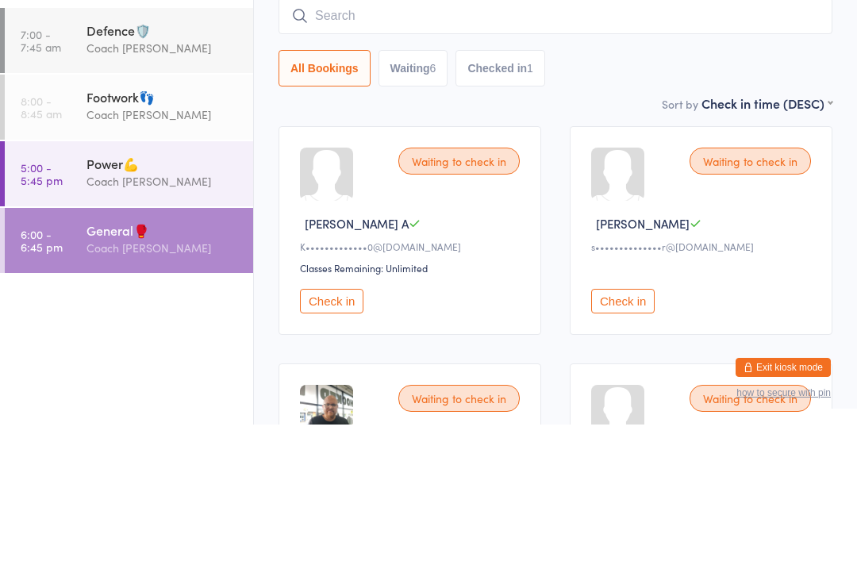
scroll to position [136, 0]
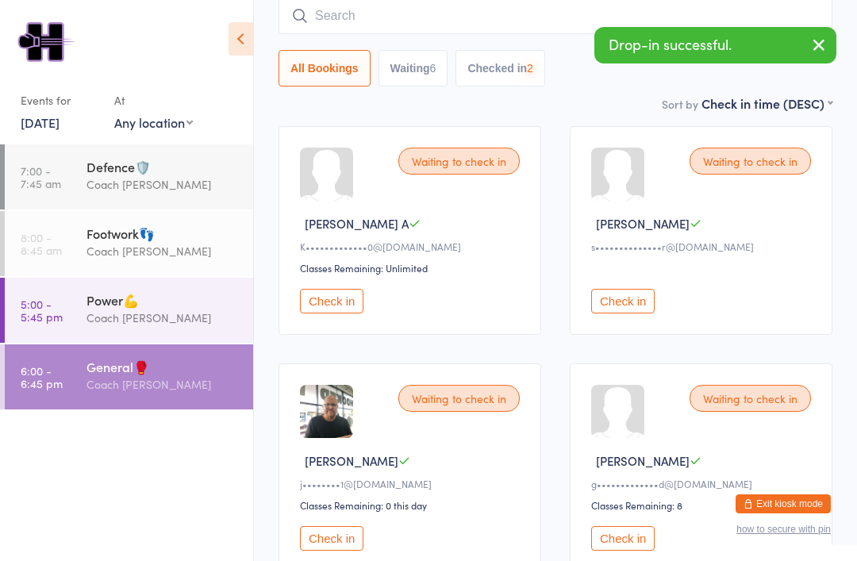
click at [81, 295] on link "5:00 - 5:45 pm Power💪 Coach Mat" at bounding box center [129, 310] width 248 height 65
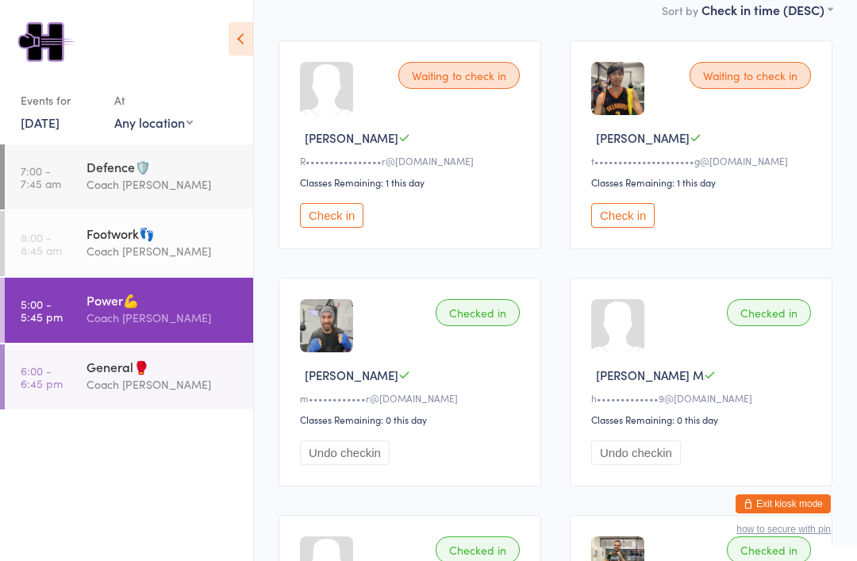
scroll to position [216, 0]
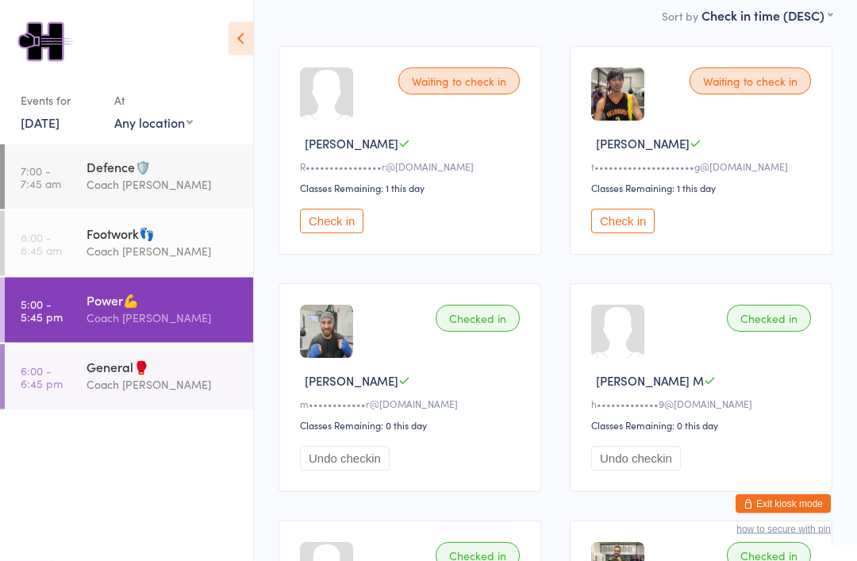
click at [117, 386] on div "Coach [PERSON_NAME]" at bounding box center [162, 384] width 153 height 18
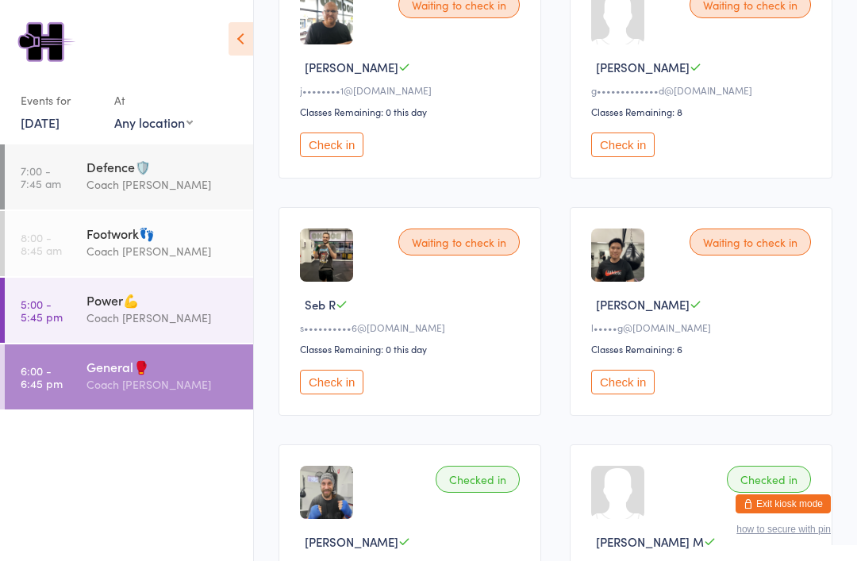
scroll to position [524, 0]
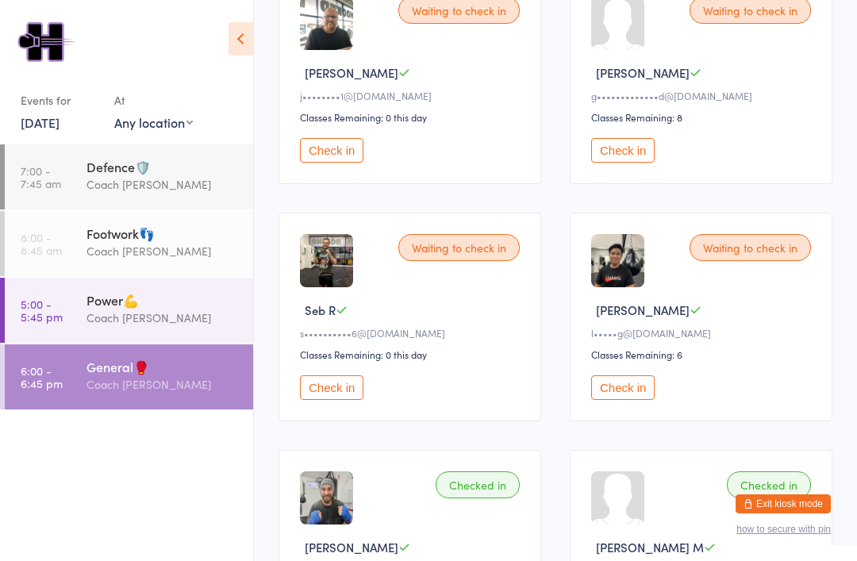
click at [343, 163] on button "Check in" at bounding box center [331, 150] width 63 height 25
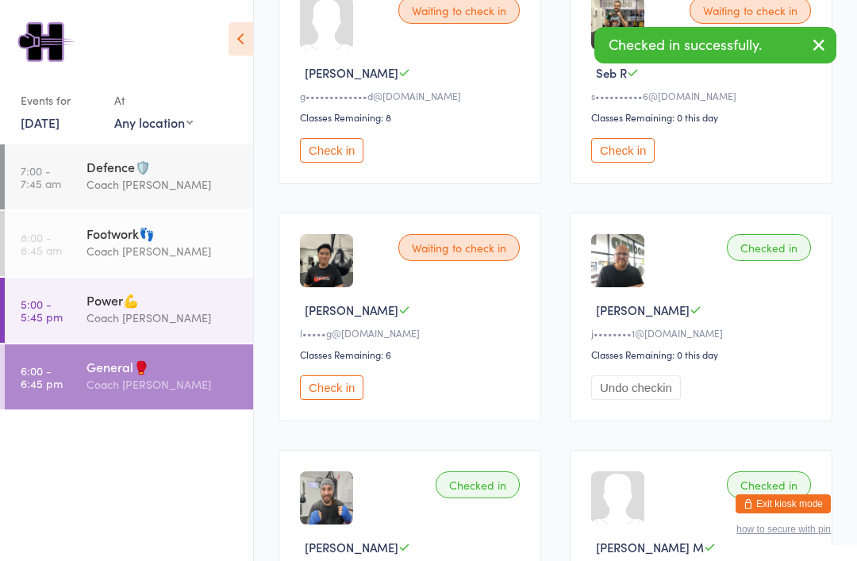
click at [639, 163] on button "Check in" at bounding box center [622, 150] width 63 height 25
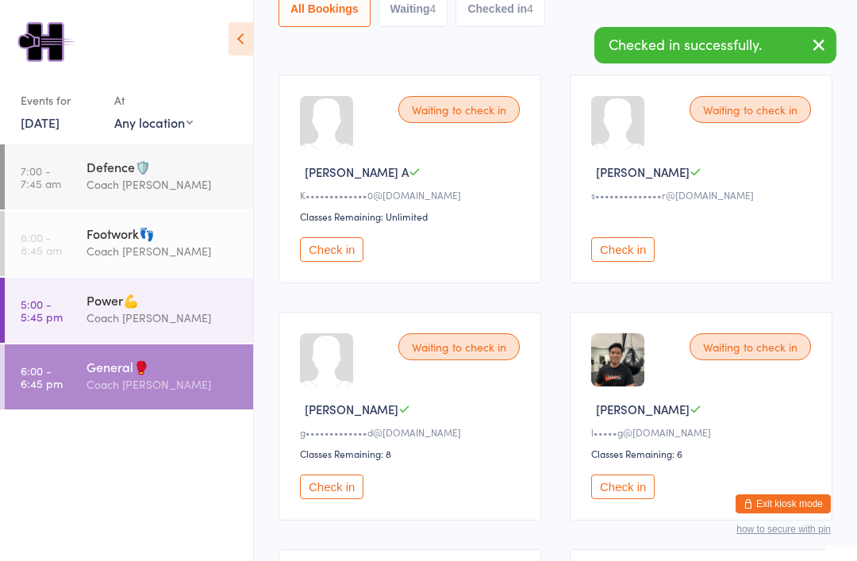
scroll to position [181, 0]
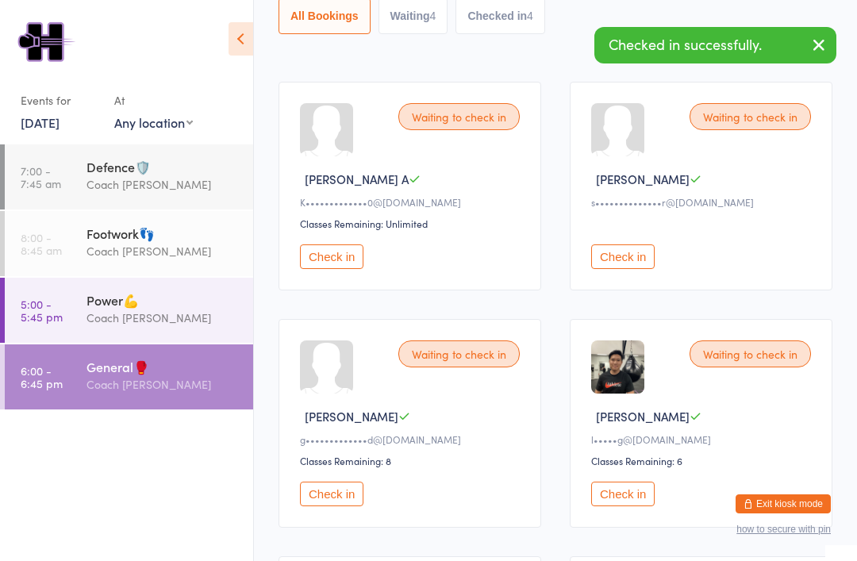
click at [622, 260] on button "Check in" at bounding box center [622, 256] width 63 height 25
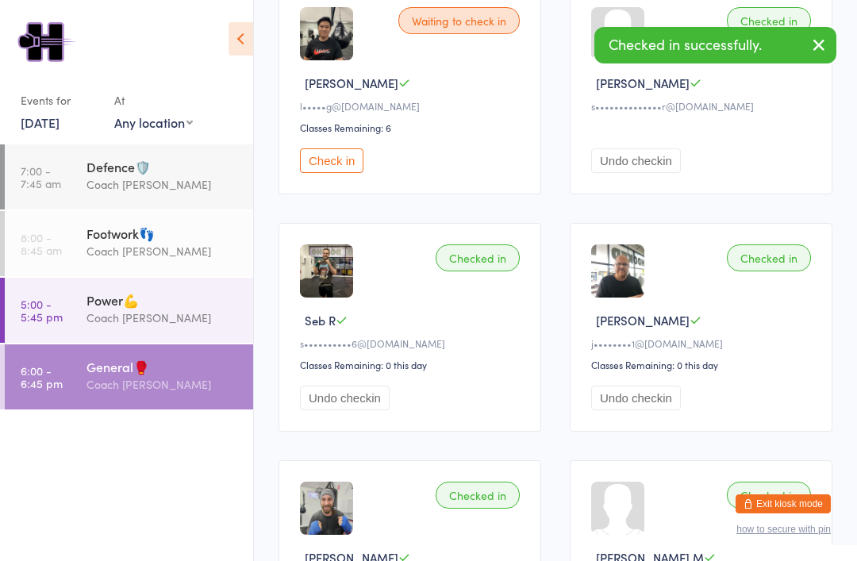
scroll to position [507, 0]
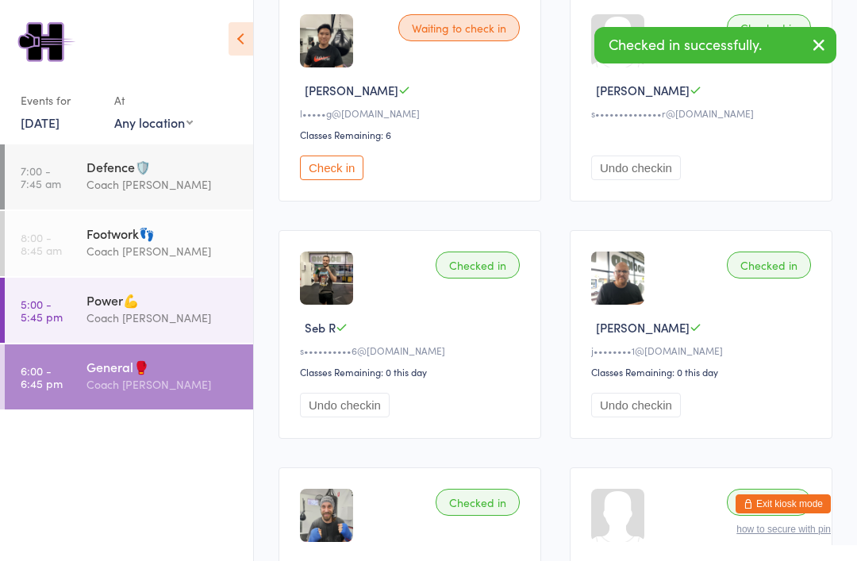
click at [106, 309] on div "Power💪" at bounding box center [162, 299] width 153 height 17
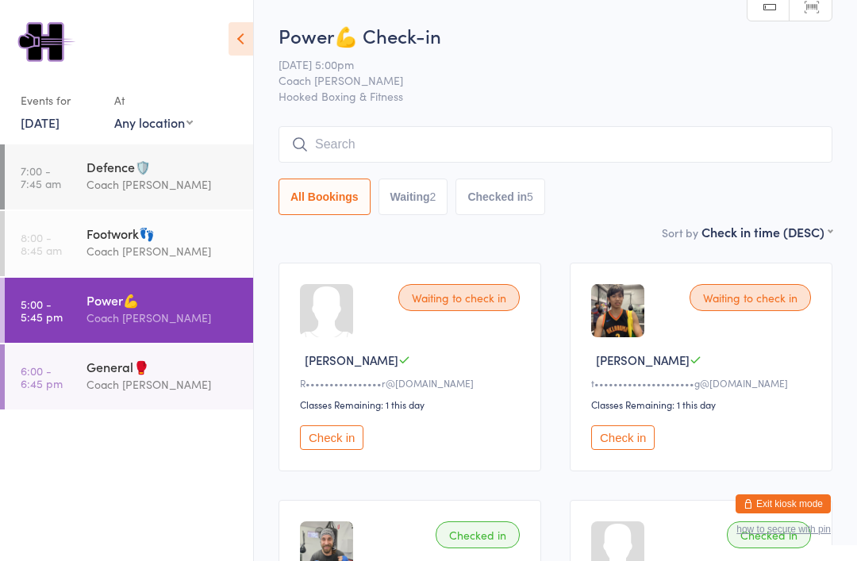
click at [782, 505] on button "Exit kiosk mode" at bounding box center [782, 503] width 95 height 19
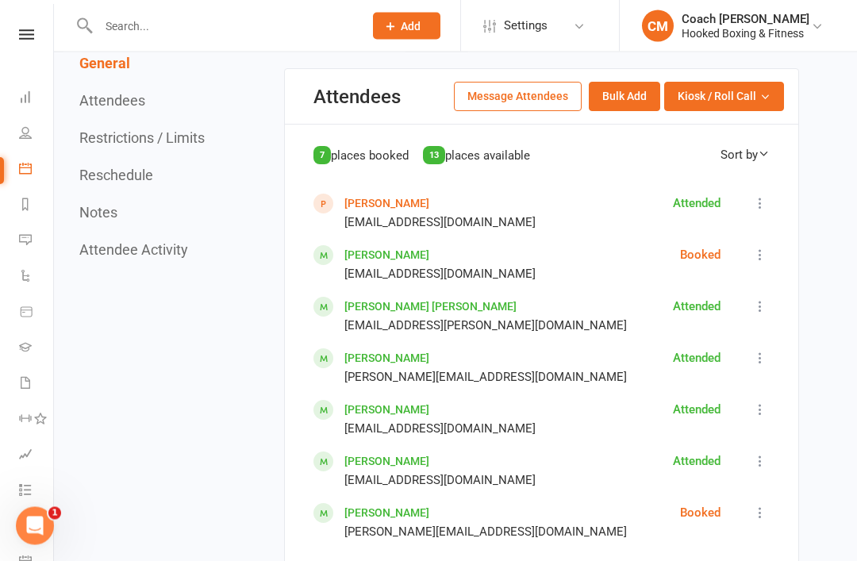
scroll to position [1065, 0]
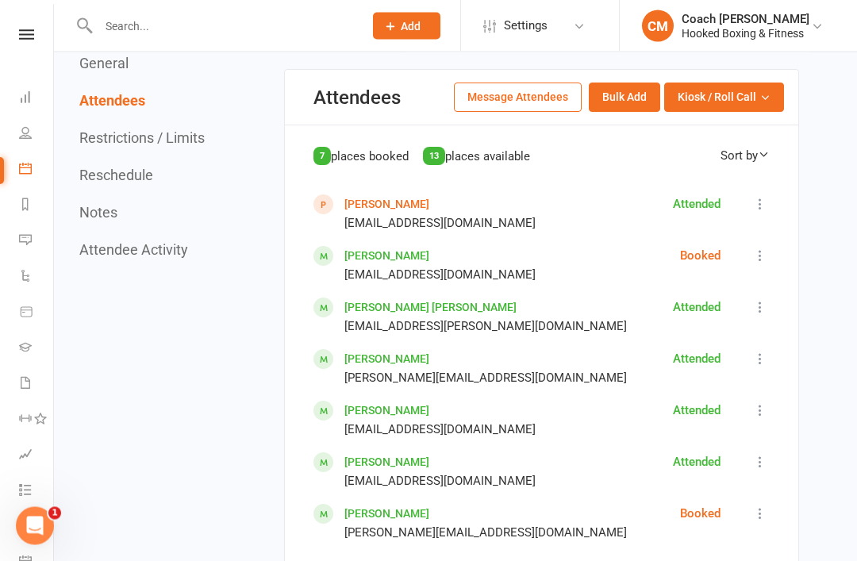
click at [751, 247] on button at bounding box center [759, 256] width 19 height 19
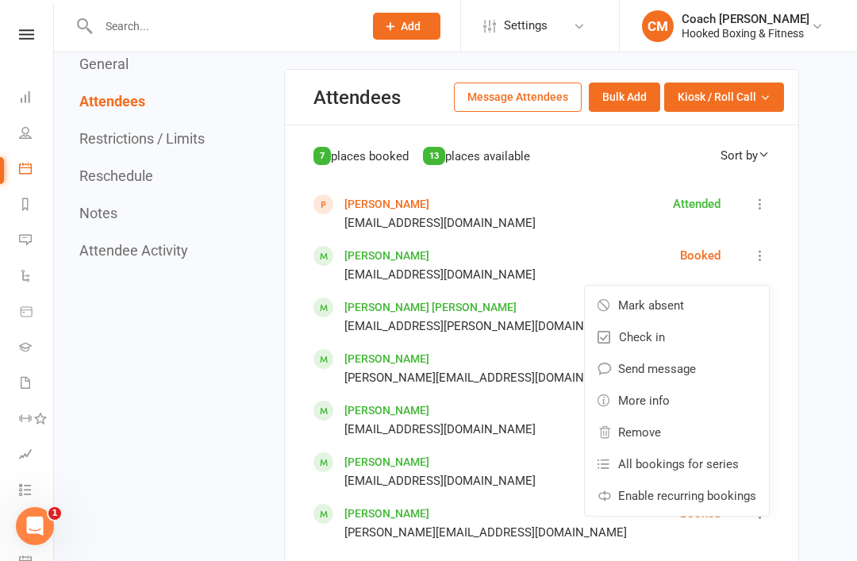
click at [674, 296] on span "Mark absent" at bounding box center [651, 305] width 66 height 19
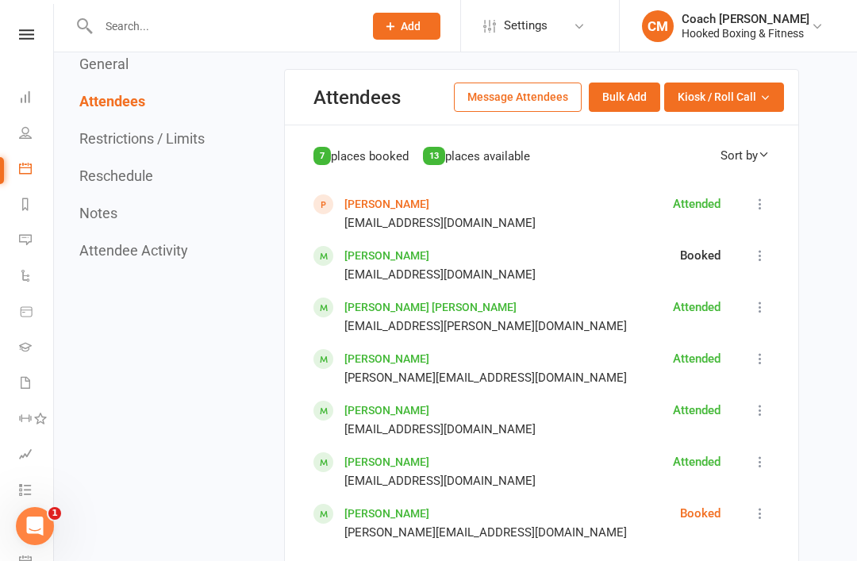
click at [761, 505] on icon at bounding box center [760, 513] width 16 height 16
click at [673, 554] on span "Mark absent" at bounding box center [651, 563] width 66 height 19
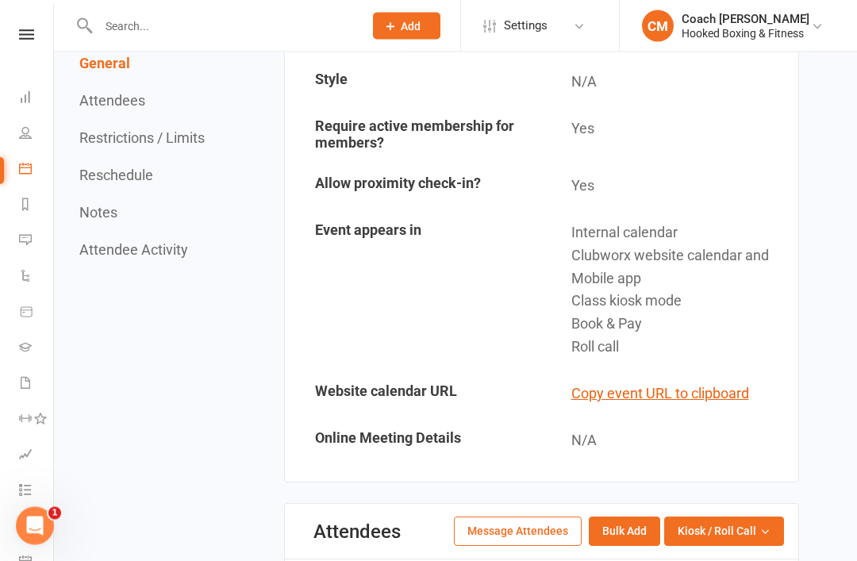
scroll to position [631, 0]
click at [25, 94] on icon at bounding box center [25, 96] width 13 height 13
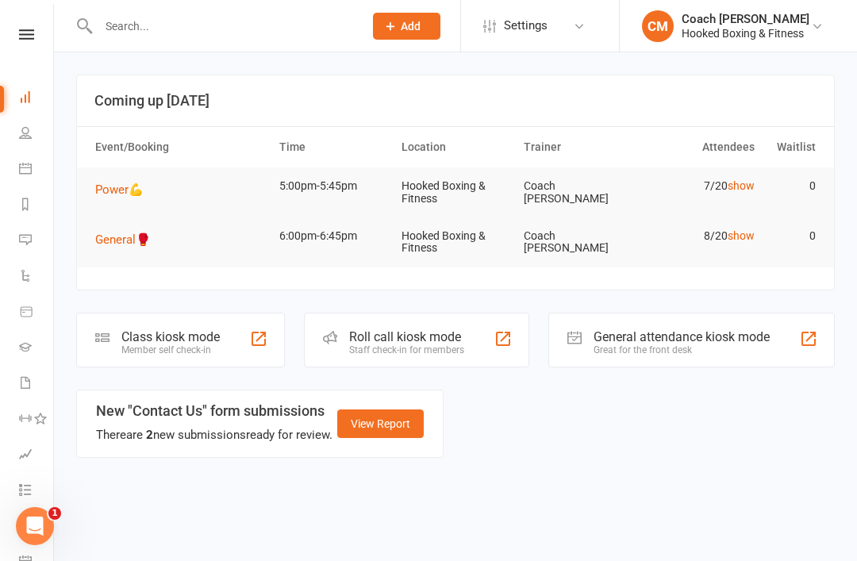
click at [136, 336] on div "Class kiosk mode" at bounding box center [170, 336] width 98 height 15
